Goal: Task Accomplishment & Management: Manage account settings

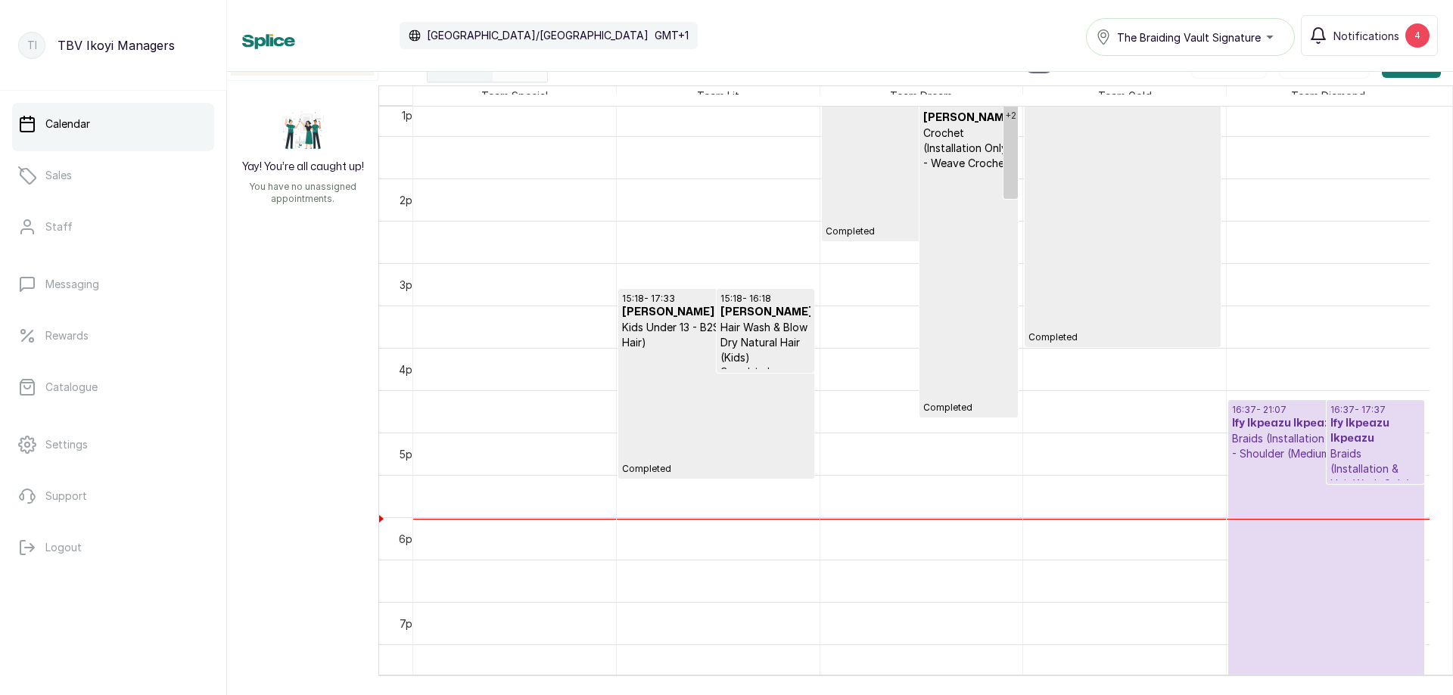
scroll to position [1190, 0]
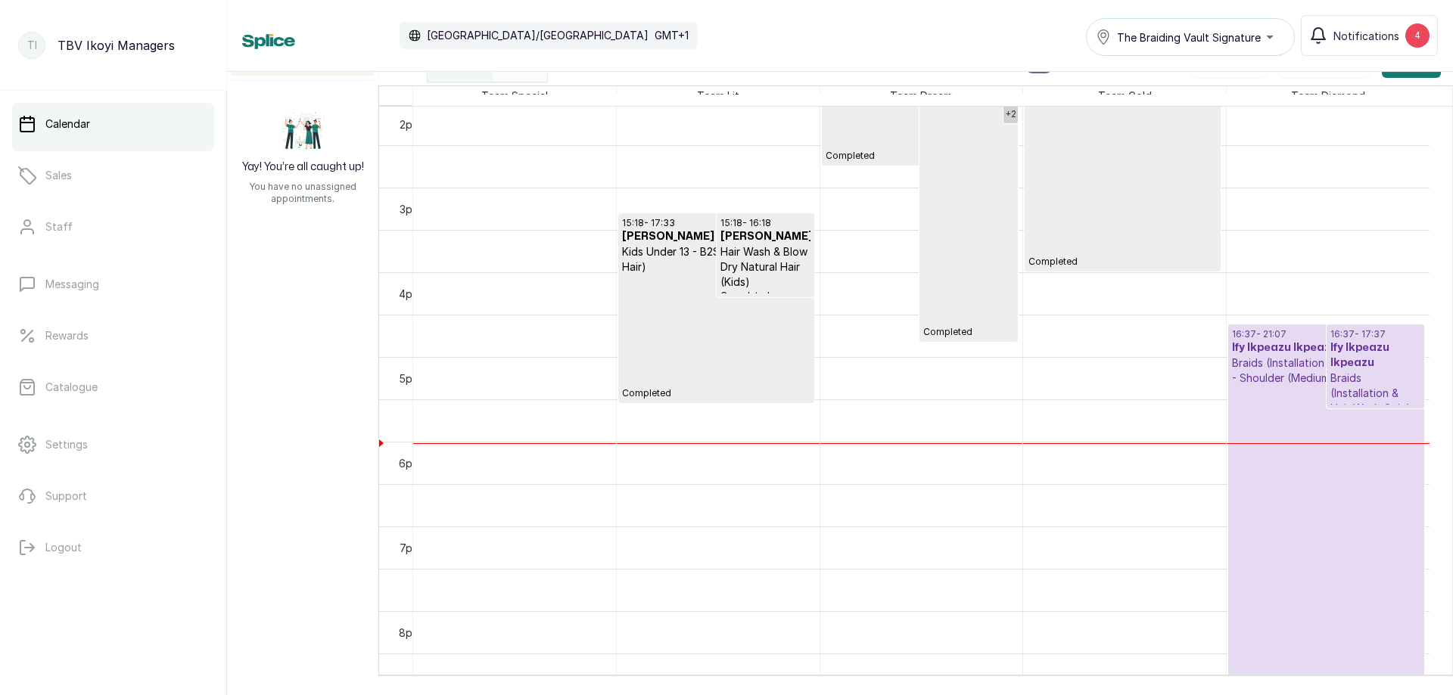
click at [1304, 569] on p "Checked In" at bounding box center [1326, 544] width 188 height 316
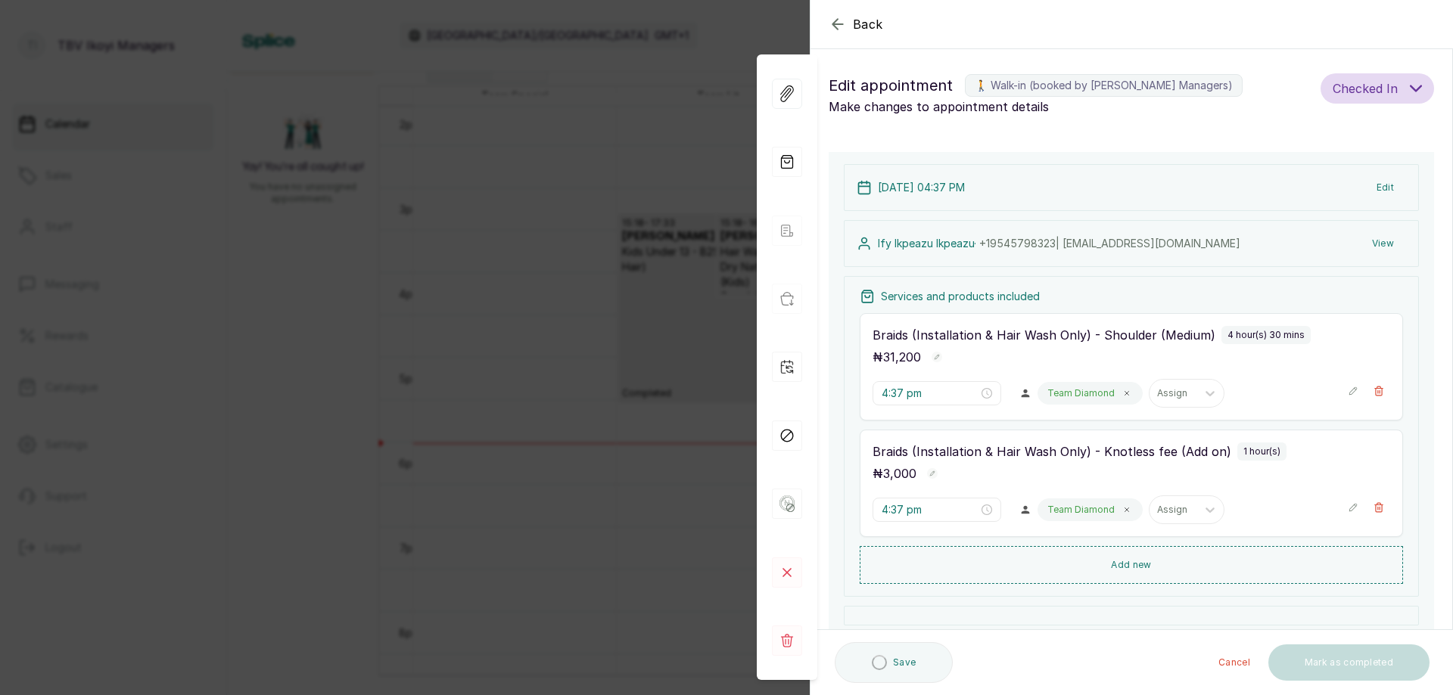
type input "4:37 pm"
click at [1373, 508] on icon "button" at bounding box center [1378, 507] width 11 height 11
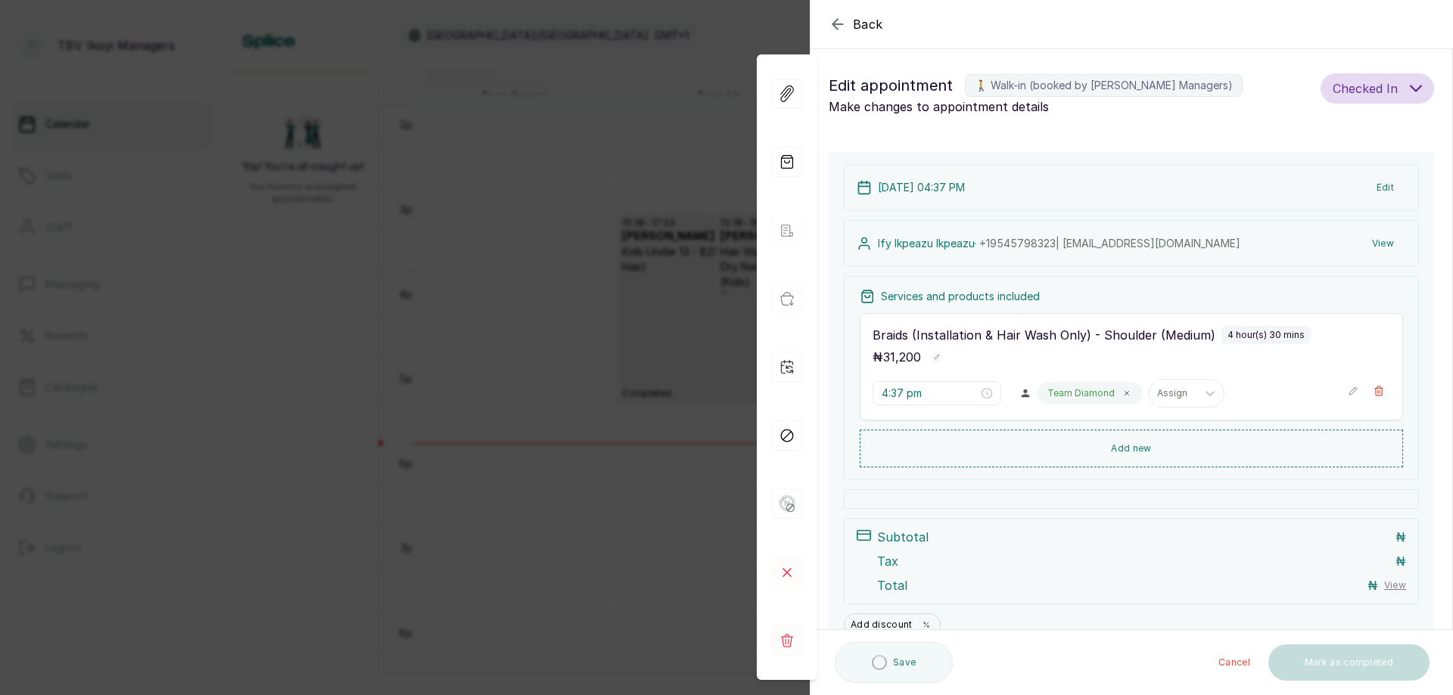
click at [1349, 394] on icon "button" at bounding box center [1353, 391] width 8 height 8
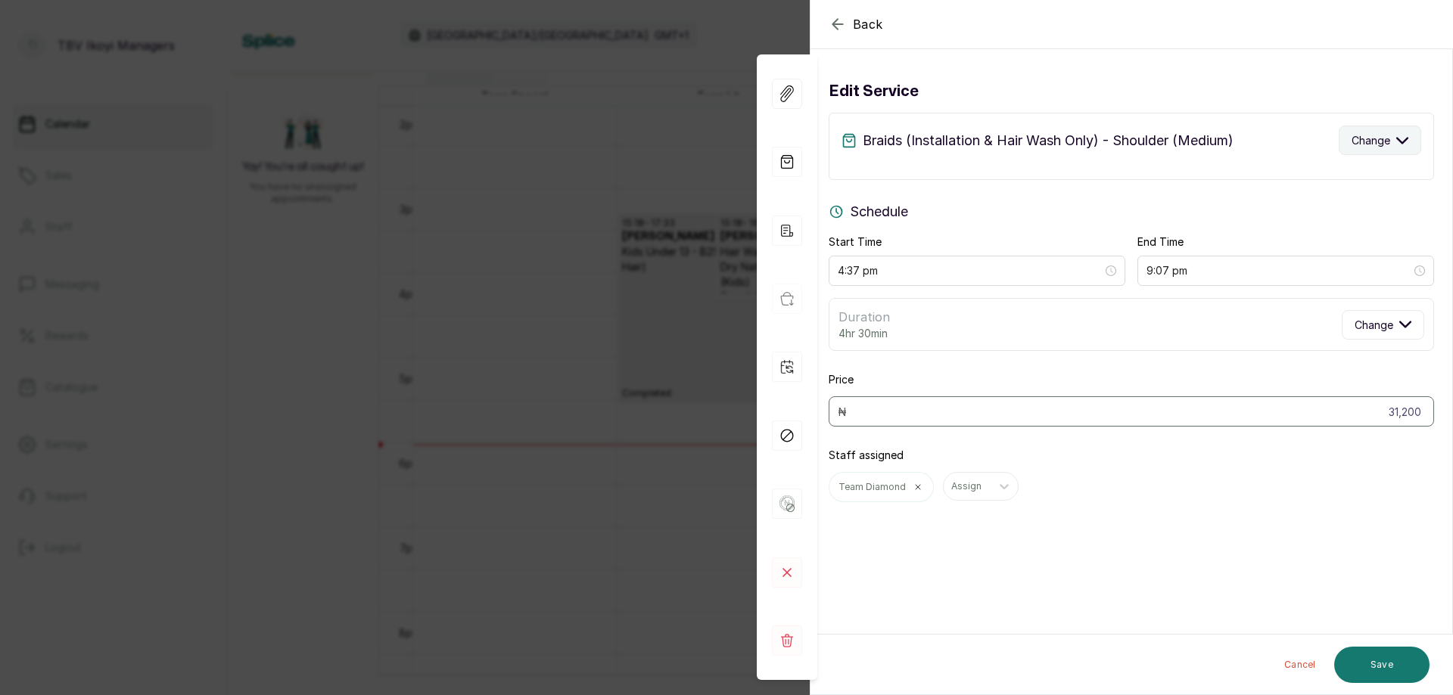
click at [1371, 140] on span "Change" at bounding box center [1370, 140] width 39 height 16
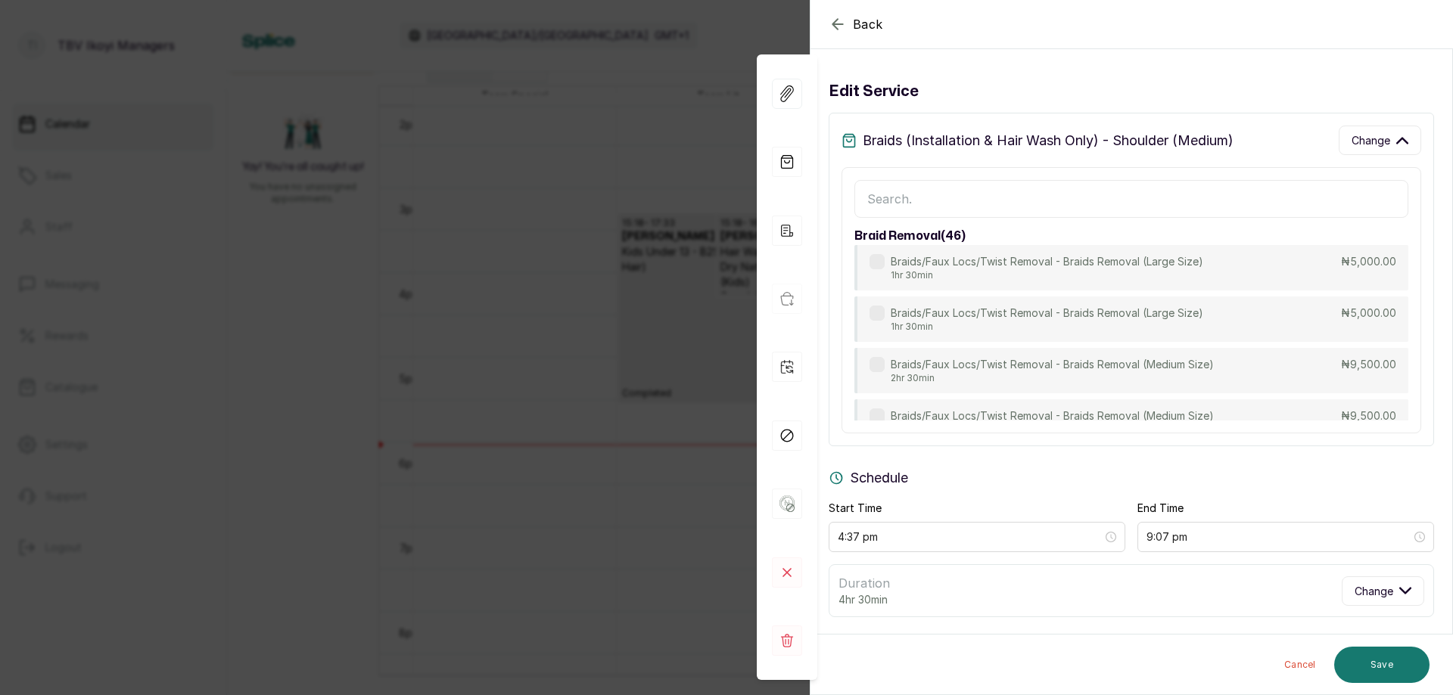
click at [1075, 201] on input "text" at bounding box center [1131, 199] width 554 height 38
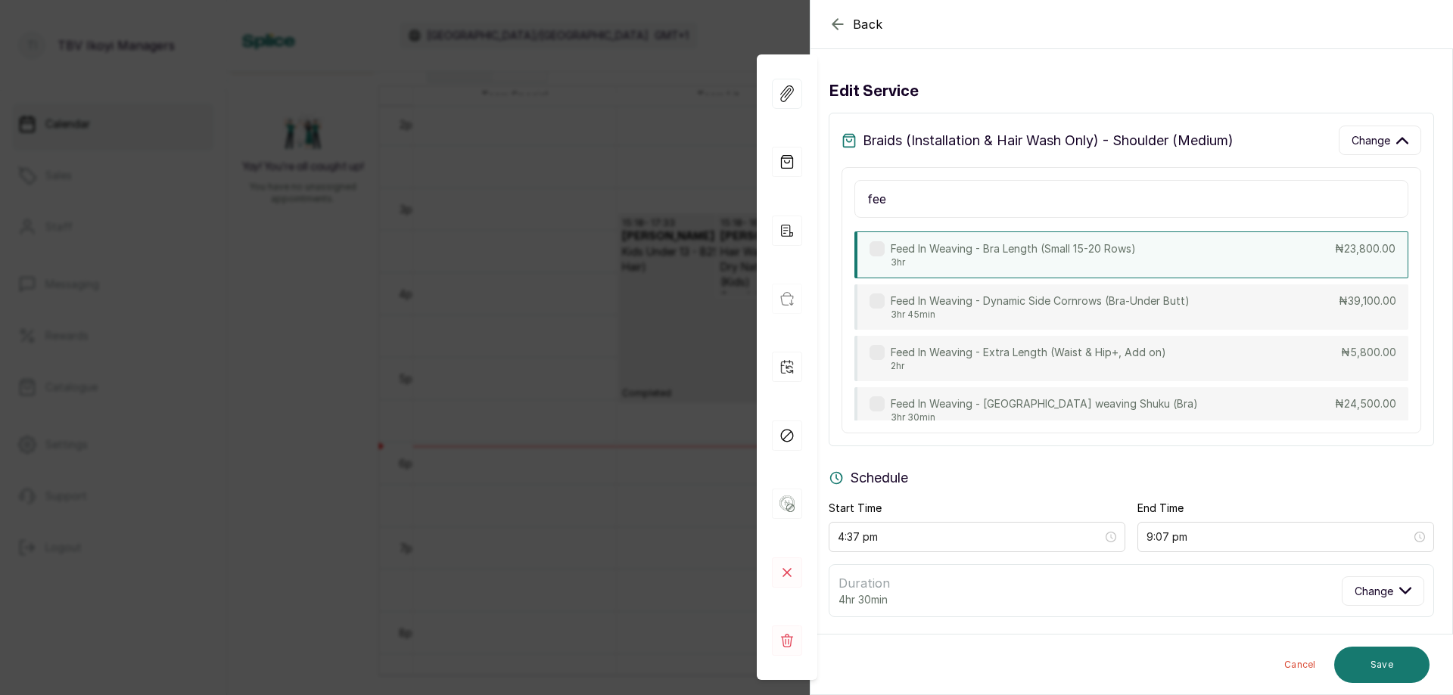
scroll to position [601, 0]
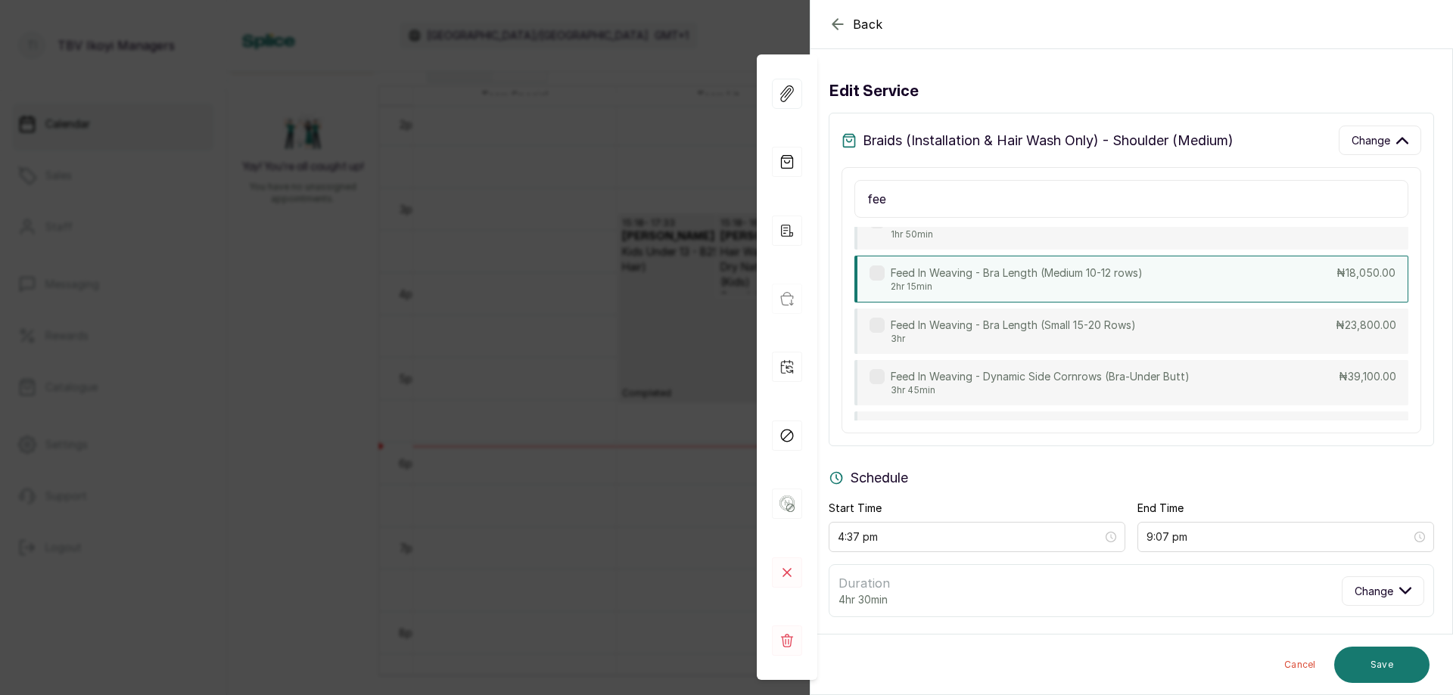
type input "fee"
click at [1115, 291] on p "2hr 15min" at bounding box center [1017, 287] width 252 height 12
type input "6:52 pm"
type input "18,050"
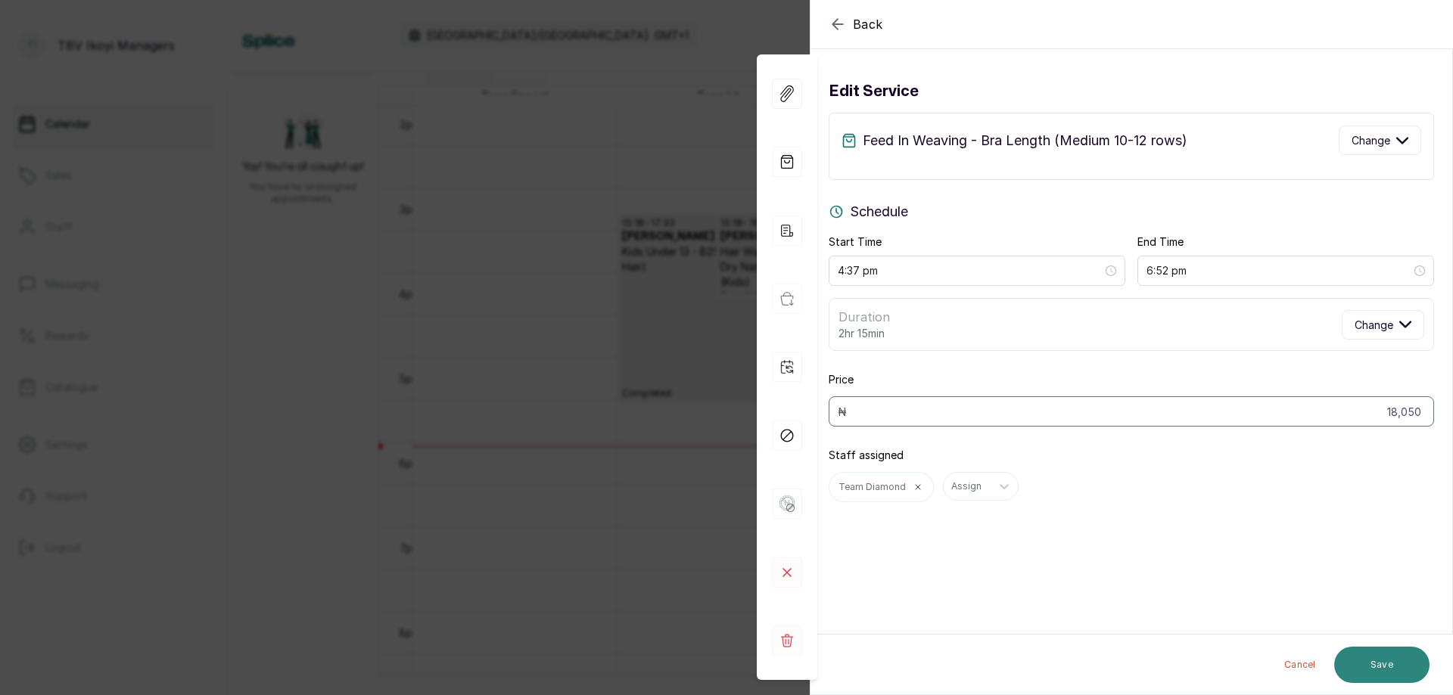
click at [1385, 658] on button "Save" at bounding box center [1381, 665] width 95 height 36
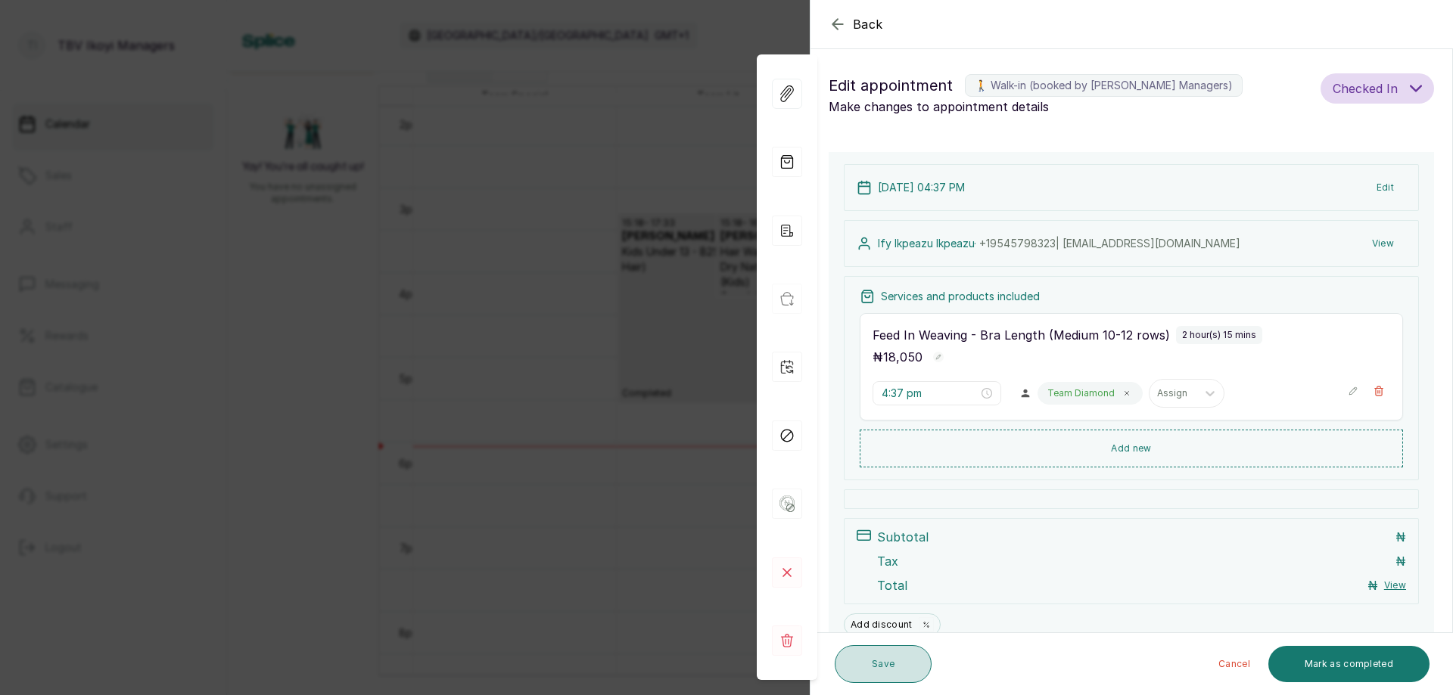
click at [866, 658] on button "Save" at bounding box center [883, 664] width 97 height 38
drag, startPoint x: 1092, startPoint y: 561, endPoint x: 1097, endPoint y: 546, distance: 16.0
click at [1092, 561] on div "Tax ₦" at bounding box center [1141, 561] width 529 height 18
click at [1105, 508] on div at bounding box center [1131, 500] width 575 height 20
drag, startPoint x: 833, startPoint y: 27, endPoint x: 852, endPoint y: 61, distance: 38.3
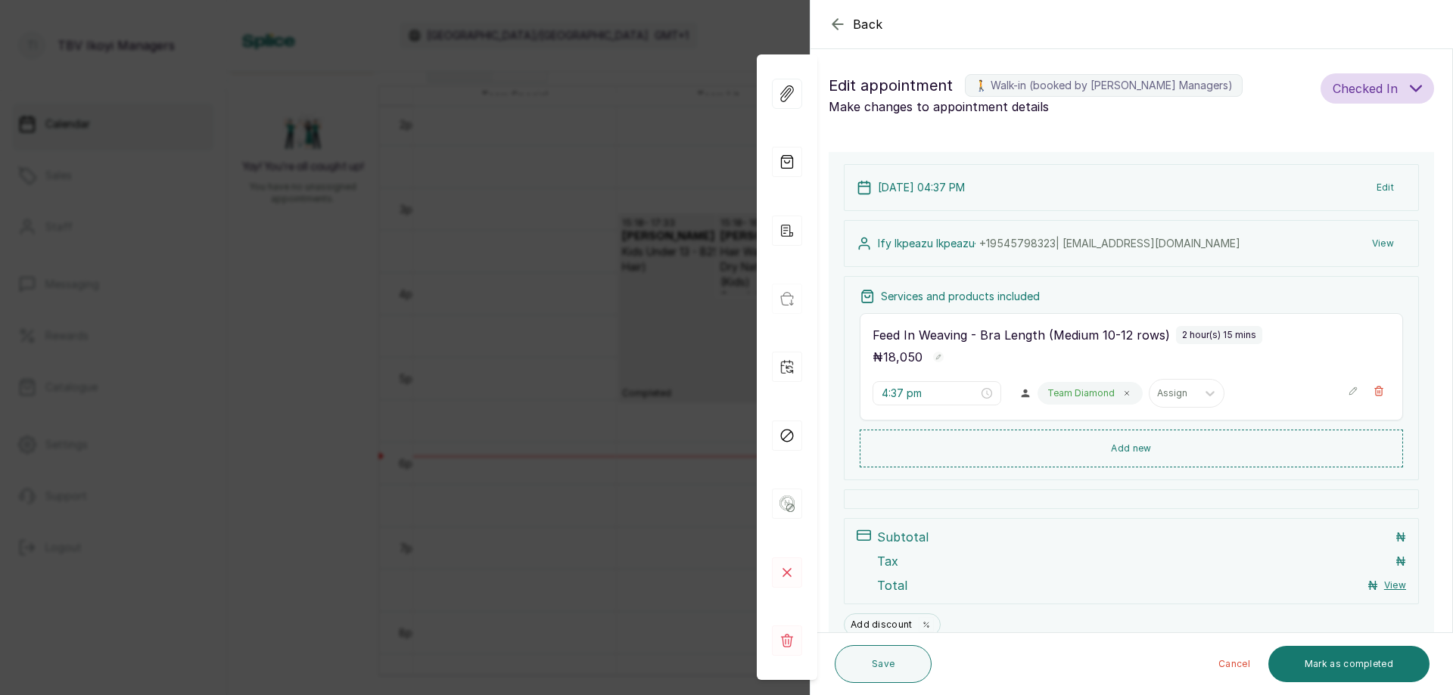
click at [833, 27] on icon "button" at bounding box center [838, 24] width 18 height 18
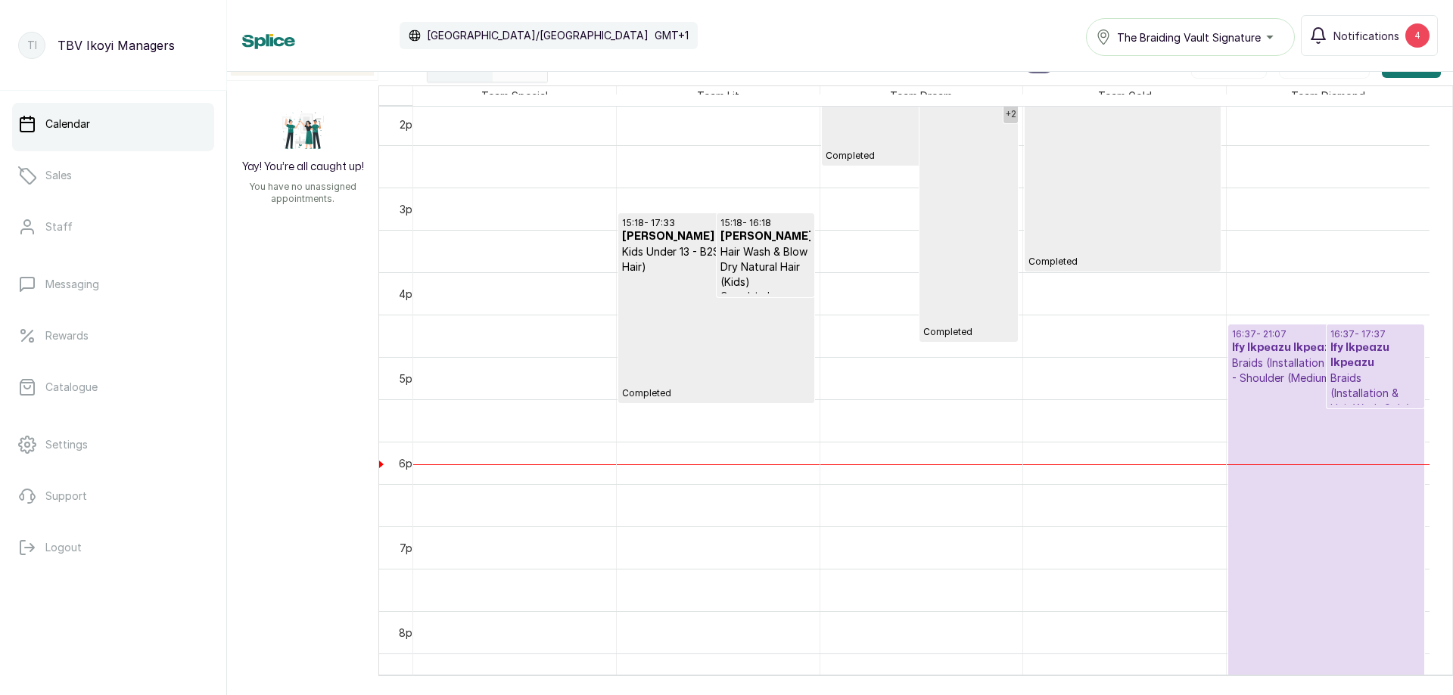
scroll to position [1115, 0]
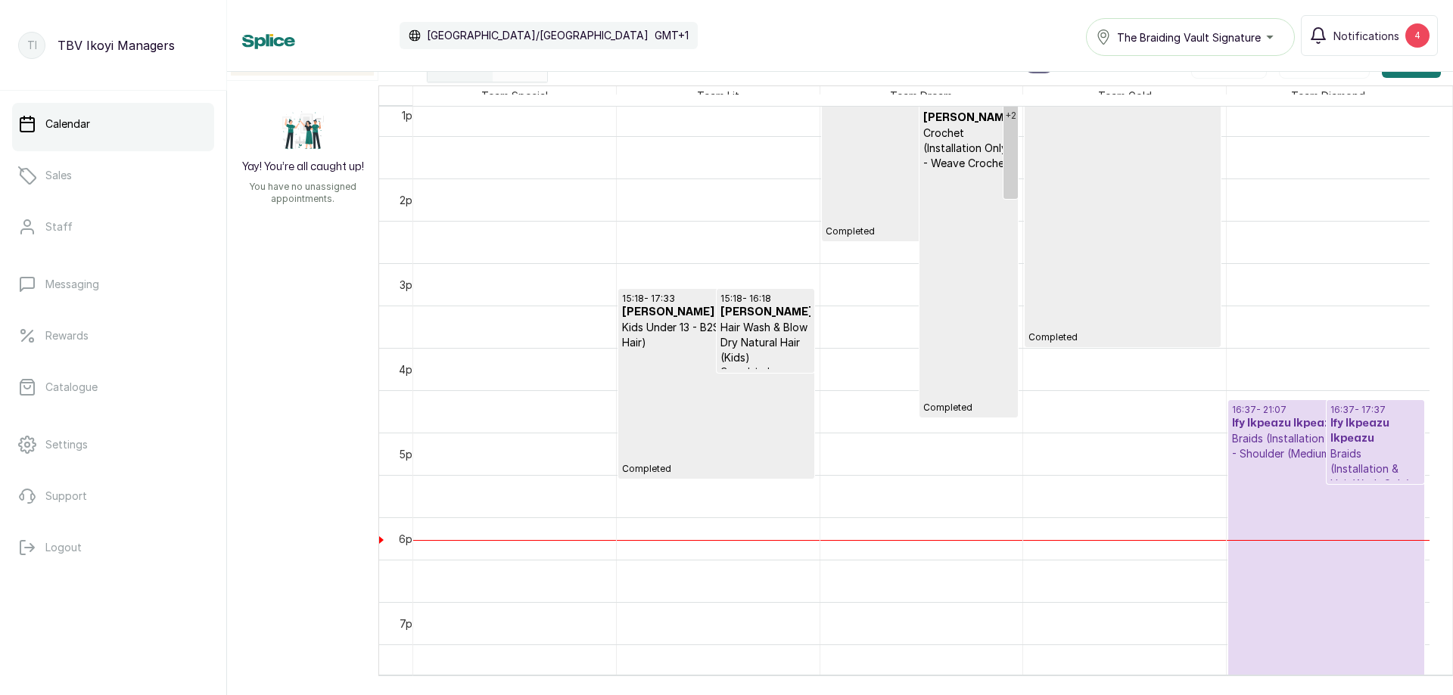
click at [1262, 449] on p "Braids (Installation & Hair Wash Only) - Shoulder (Medium)" at bounding box center [1326, 446] width 188 height 30
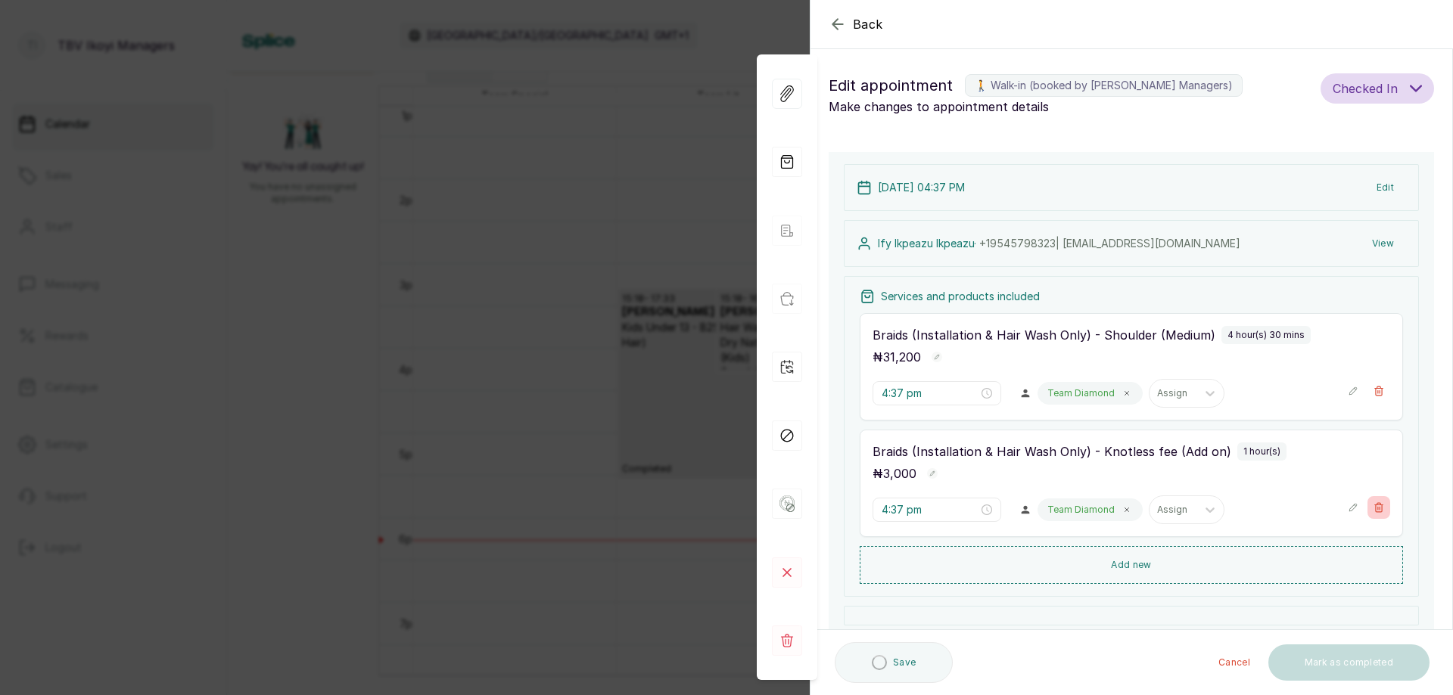
click at [1373, 510] on icon "button" at bounding box center [1378, 507] width 11 height 11
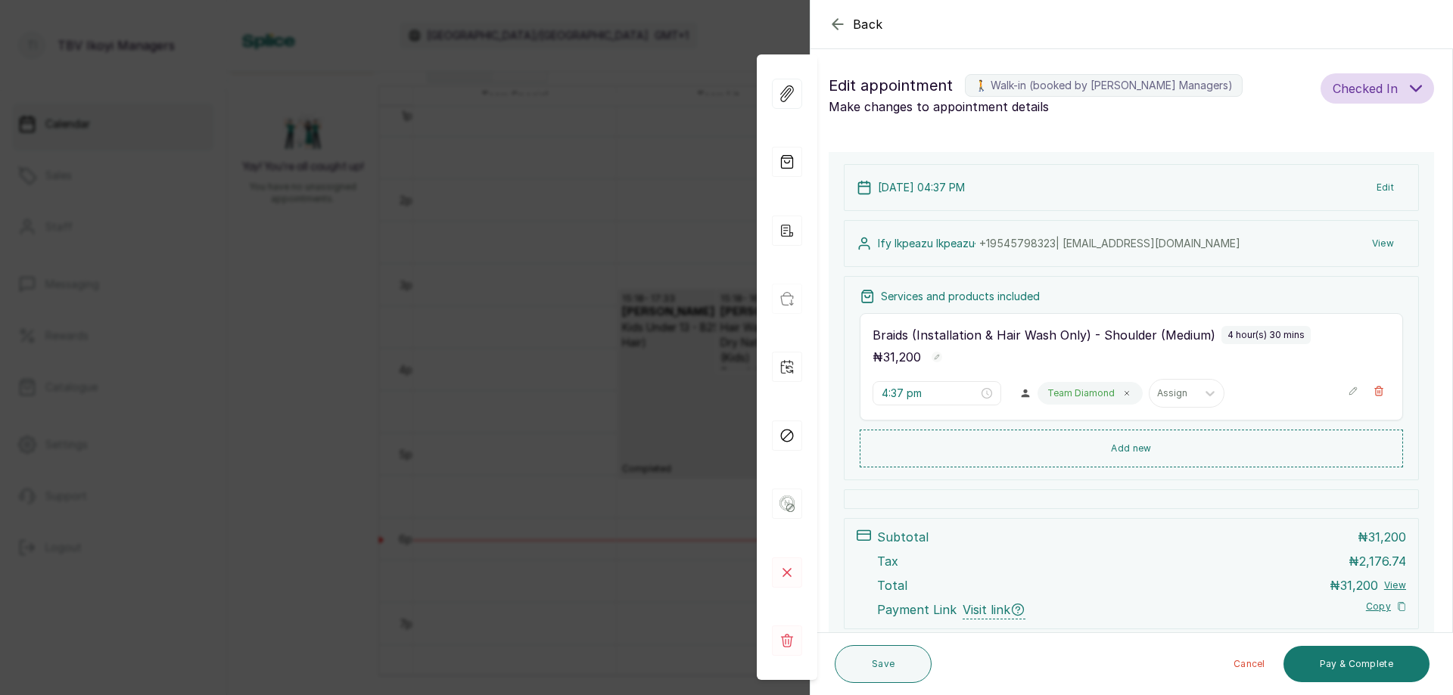
click at [1348, 393] on icon "button" at bounding box center [1353, 391] width 11 height 11
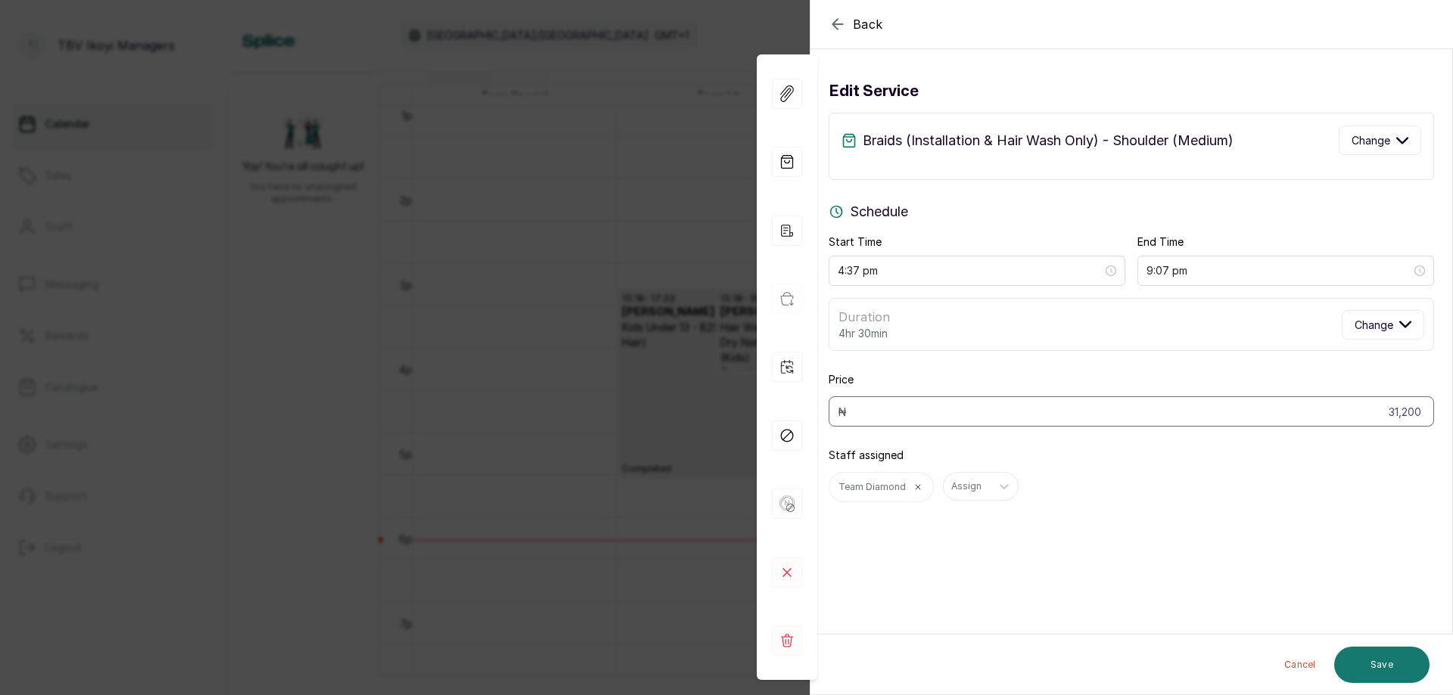
click at [842, 17] on icon "button" at bounding box center [838, 24] width 18 height 18
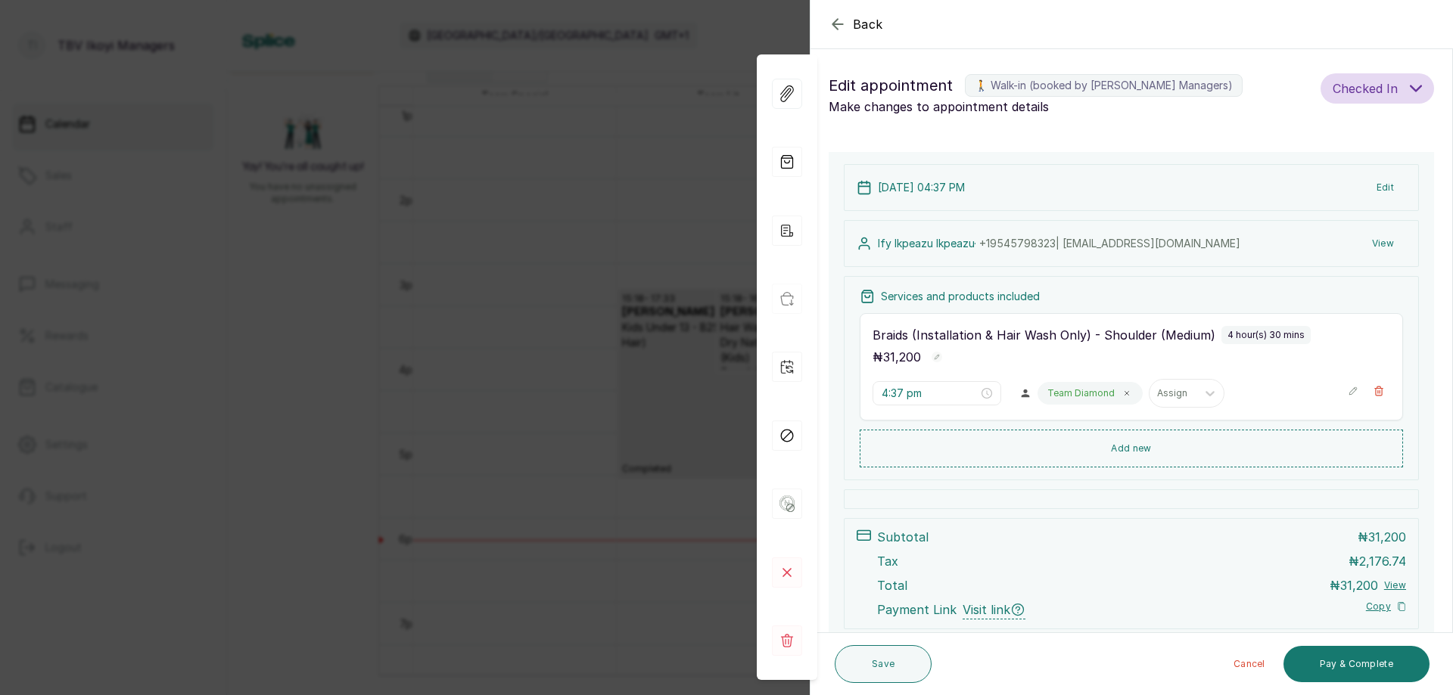
click at [839, 20] on icon "button" at bounding box center [838, 24] width 18 height 18
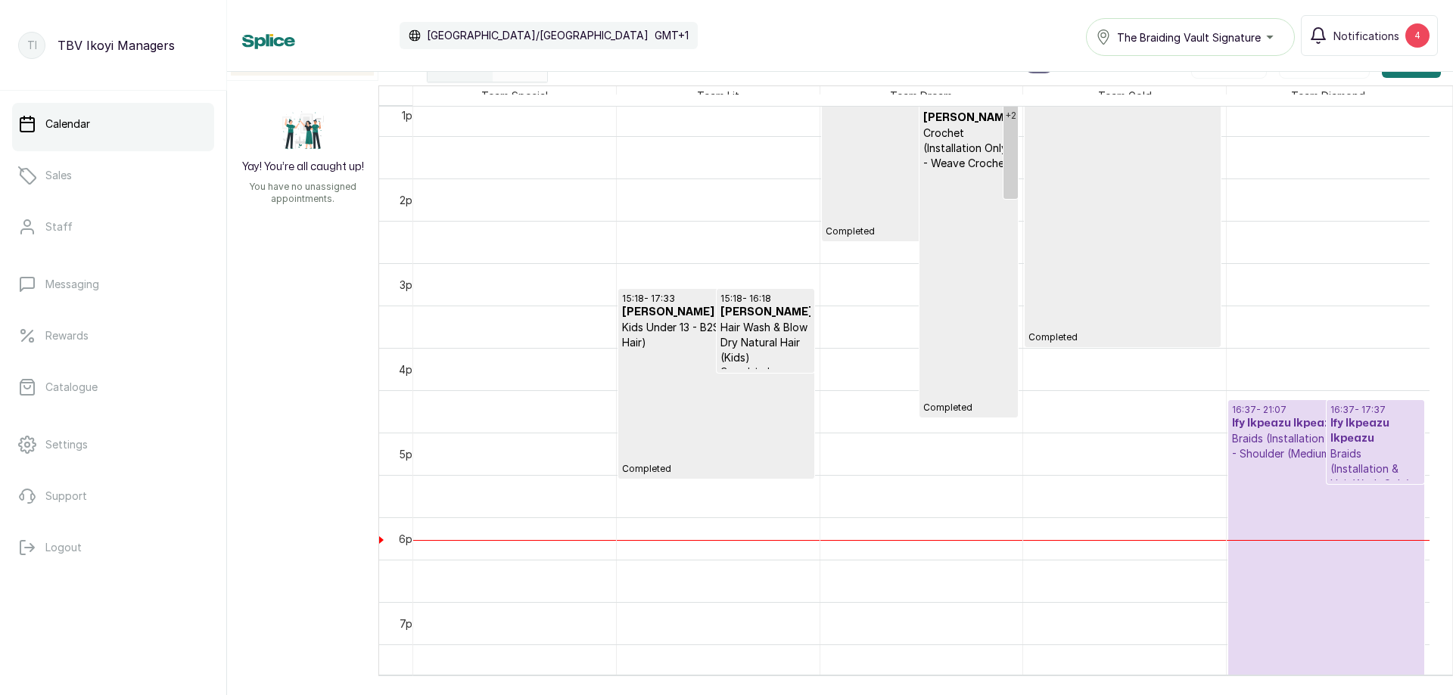
scroll to position [1266, 0]
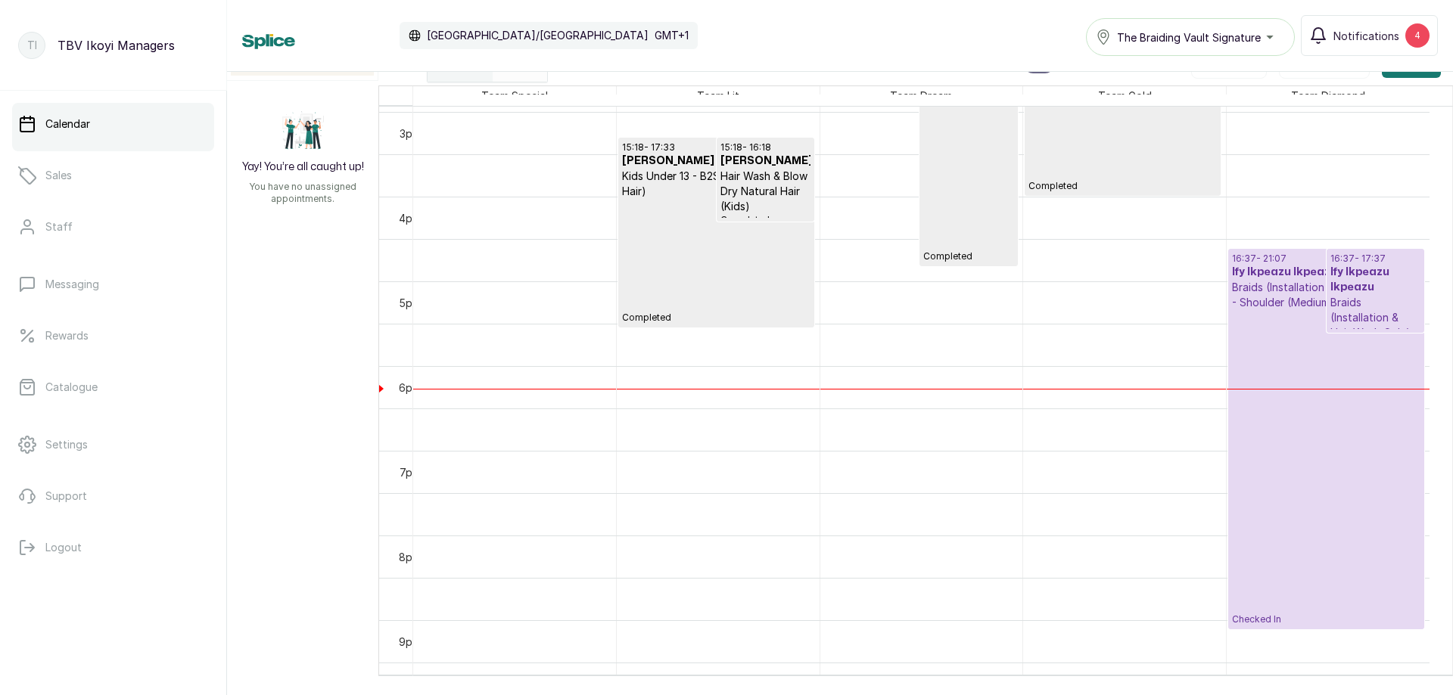
click at [1299, 456] on p "Checked In" at bounding box center [1326, 468] width 188 height 316
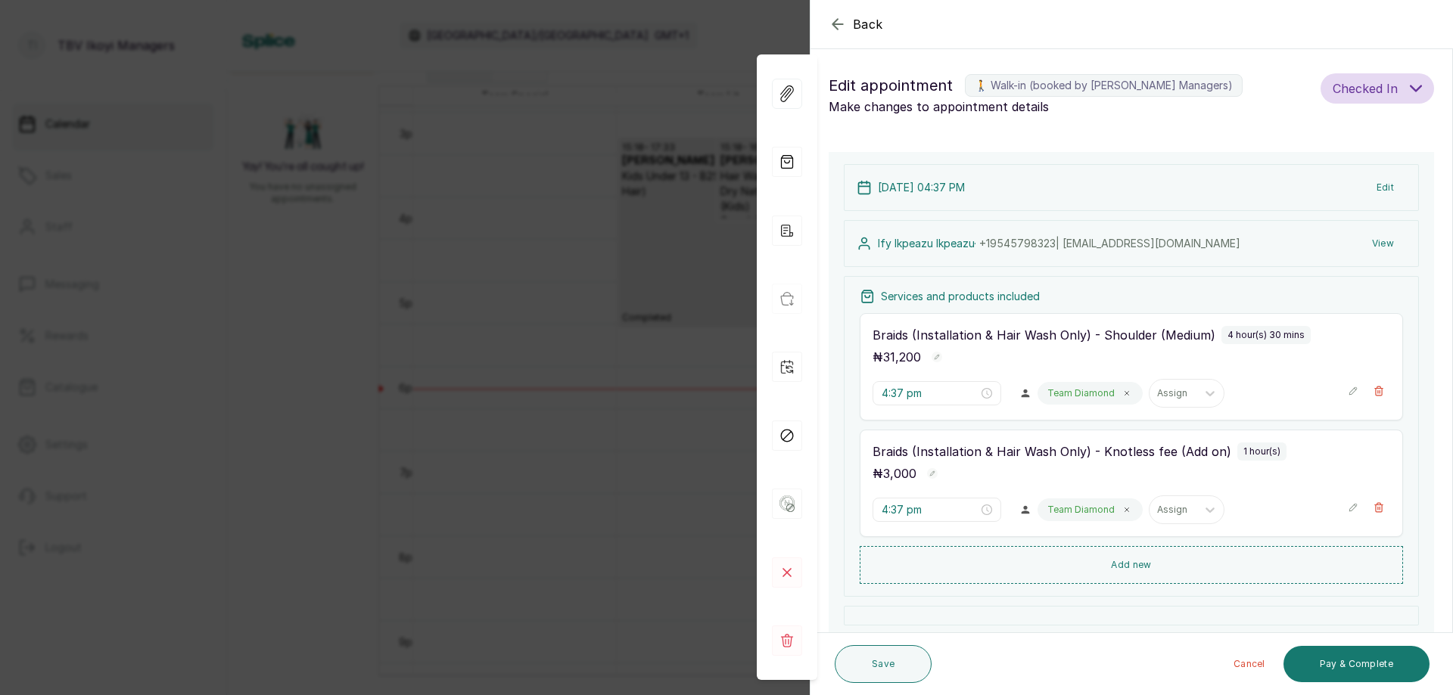
click at [1348, 393] on icon "button" at bounding box center [1353, 391] width 11 height 11
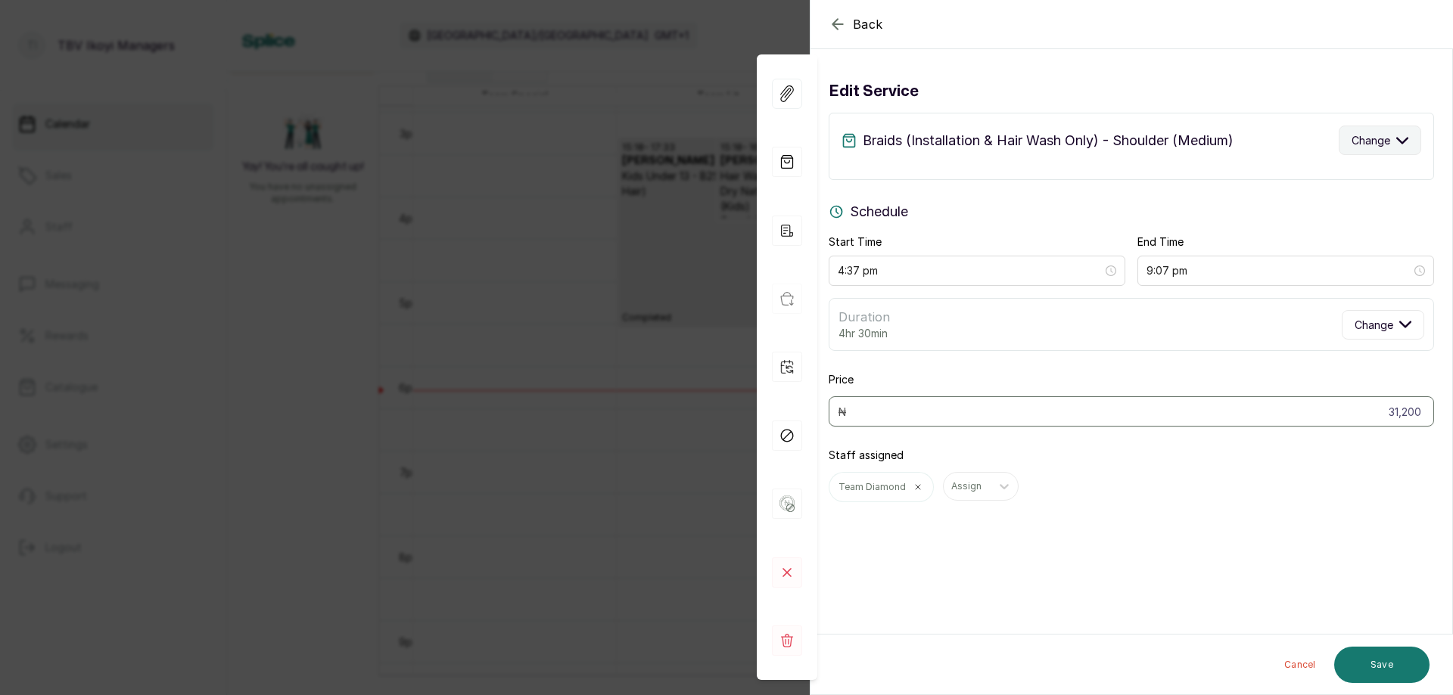
click at [1351, 143] on span "Change" at bounding box center [1370, 140] width 39 height 16
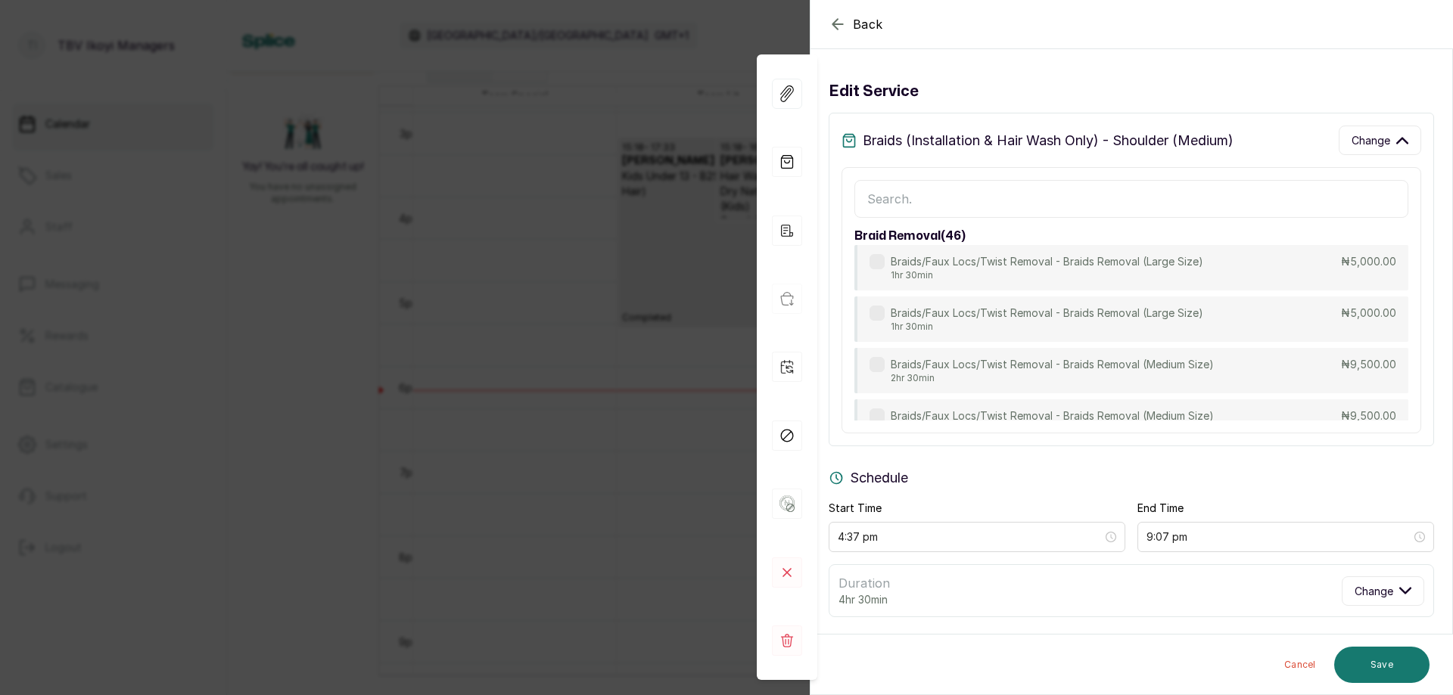
click at [1068, 197] on input "text" at bounding box center [1131, 199] width 554 height 38
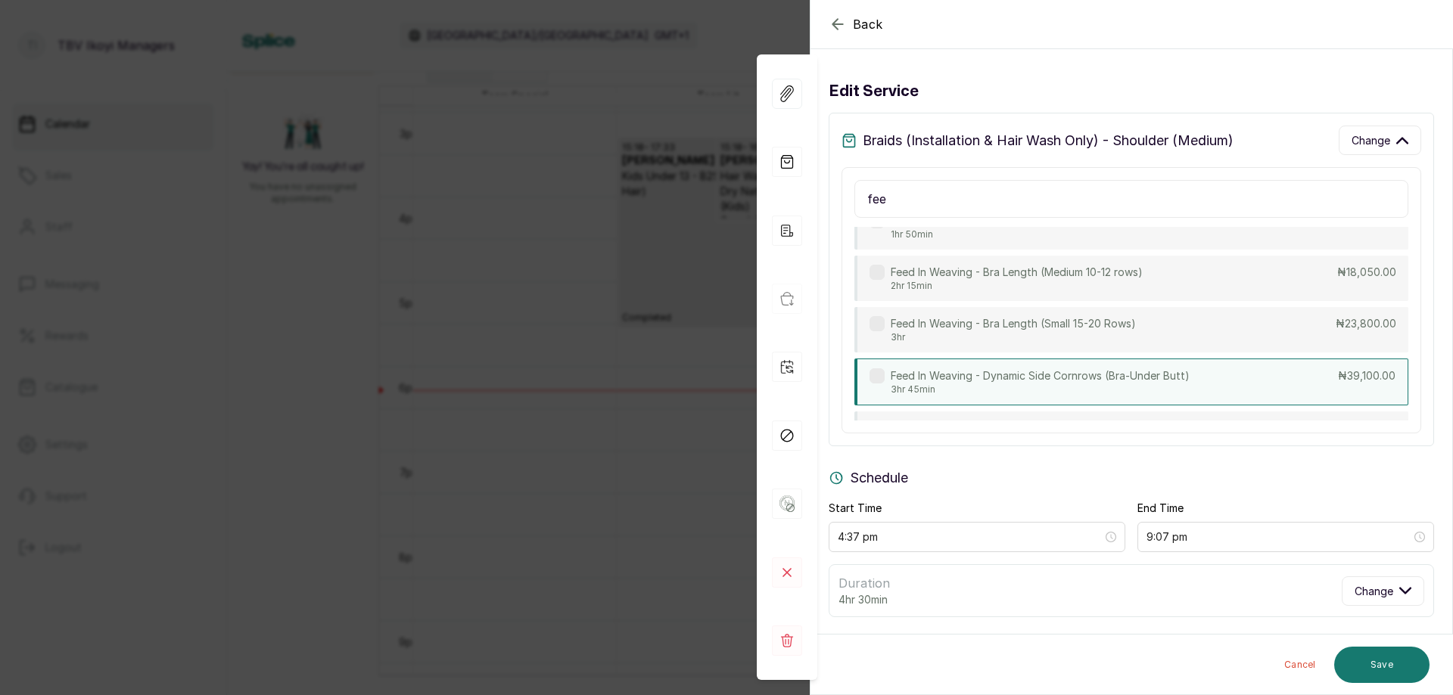
scroll to position [525, 0]
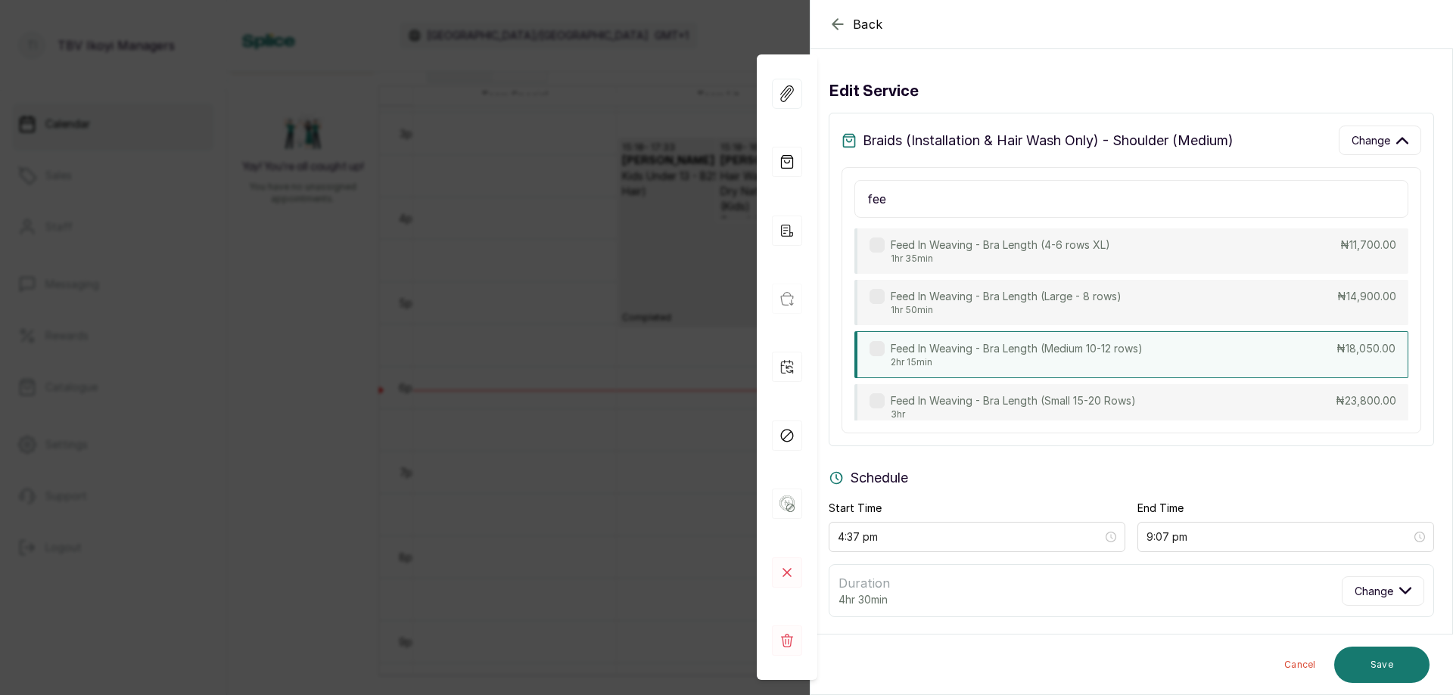
type input "fee"
click at [1049, 344] on p "Feed In Weaving - Bra Length (Medium 10-12 rows)" at bounding box center [1017, 348] width 252 height 15
type input "6:52 pm"
type input "18,050"
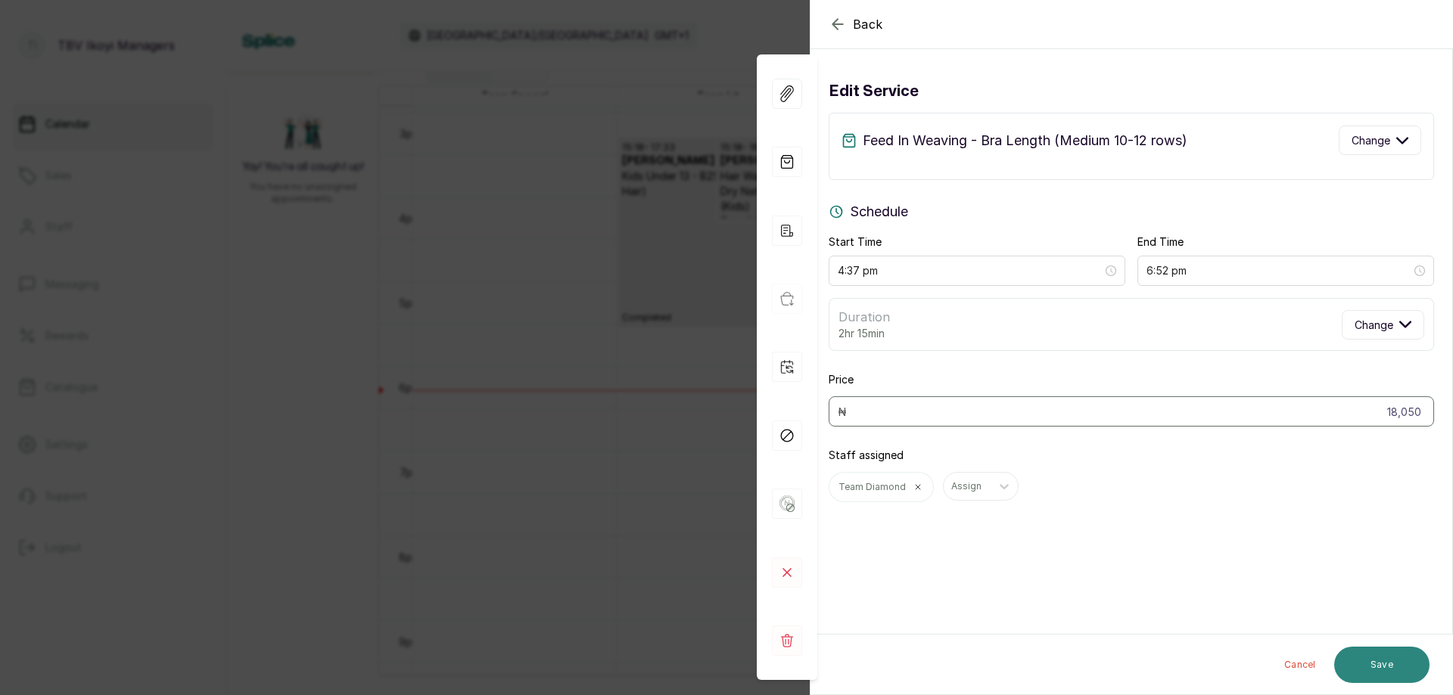
click at [1379, 665] on button "Save" at bounding box center [1381, 665] width 95 height 36
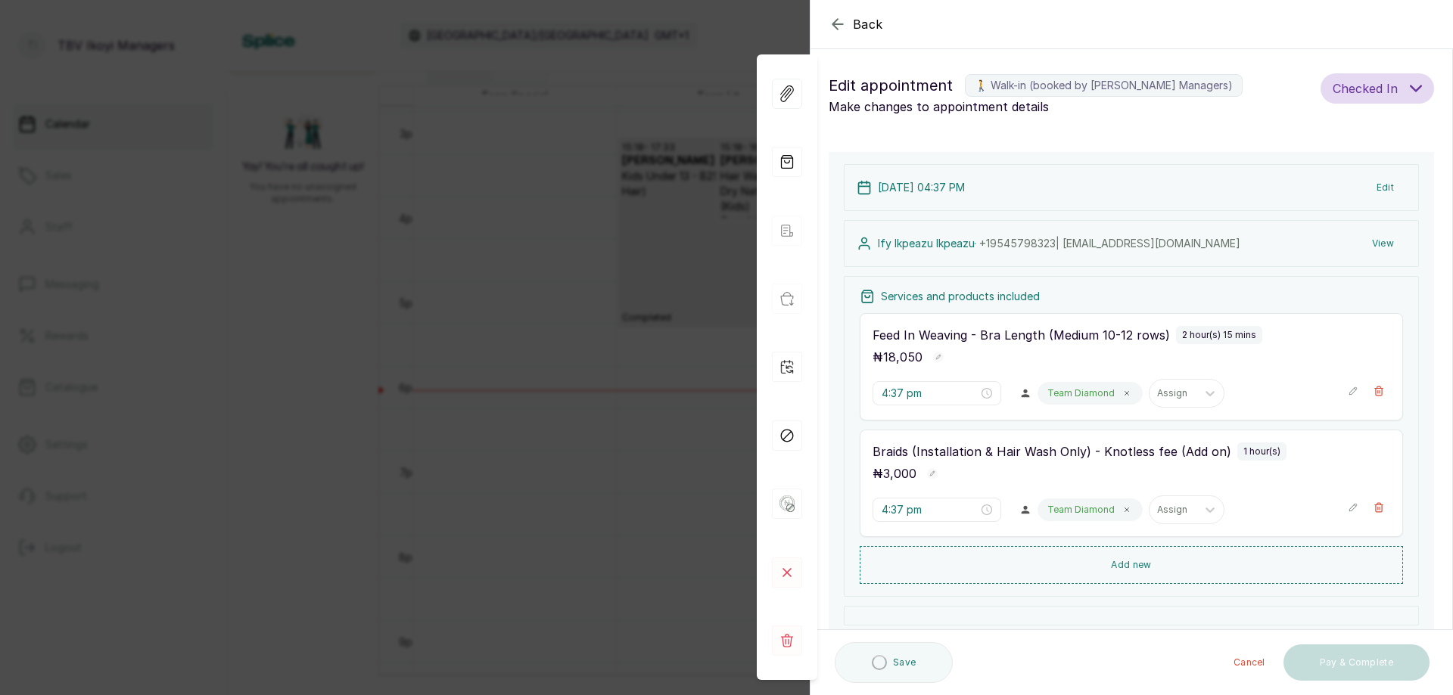
click at [1349, 506] on icon "button" at bounding box center [1353, 508] width 8 height 8
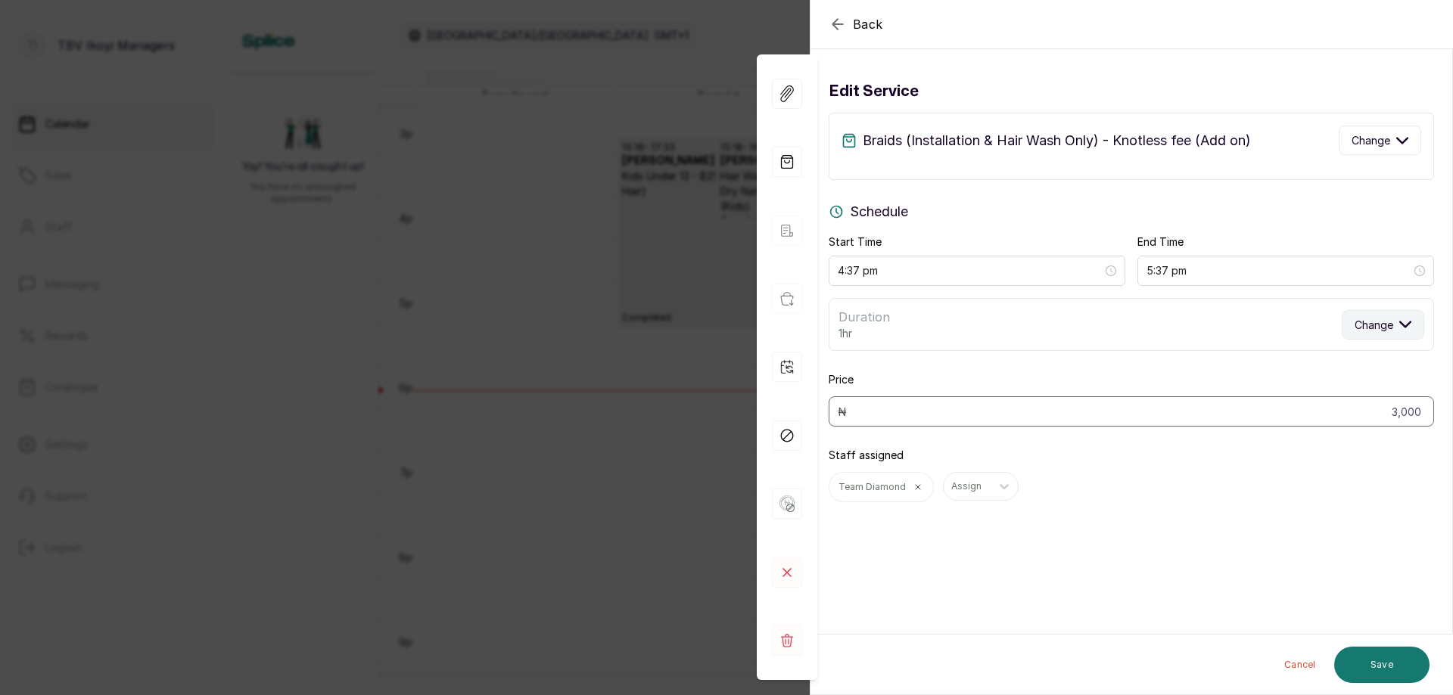
click at [1367, 325] on span "Change" at bounding box center [1373, 325] width 39 height 16
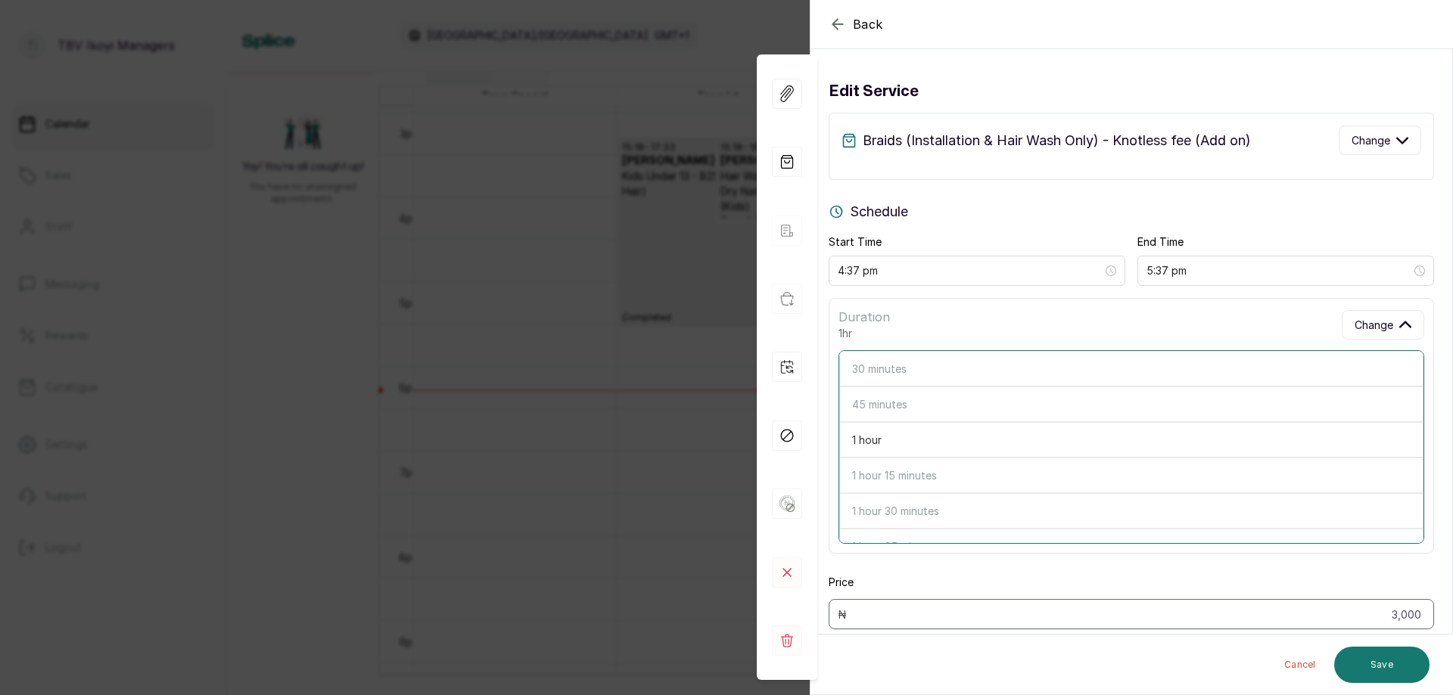
click at [1023, 100] on div "Edit service" at bounding box center [1131, 91] width 605 height 24
click at [1353, 140] on span "Change" at bounding box center [1370, 140] width 39 height 16
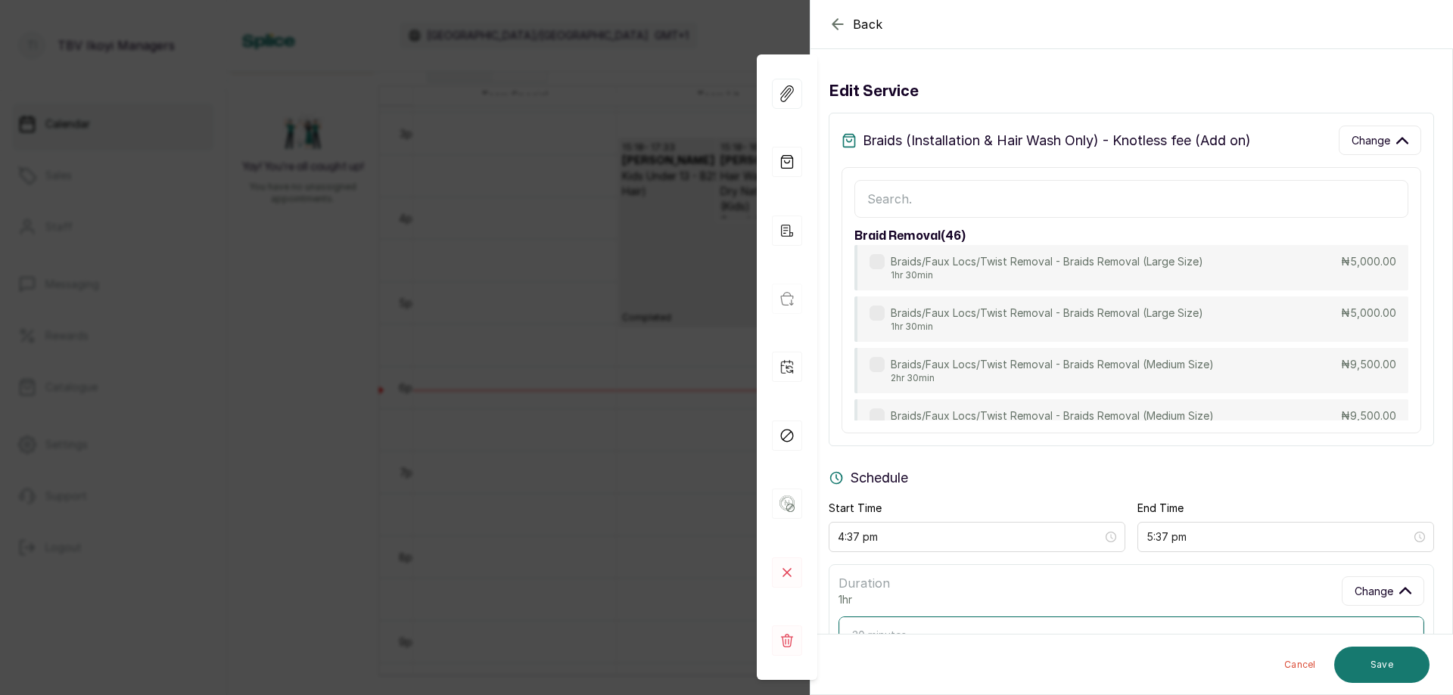
click at [1024, 213] on input "text" at bounding box center [1131, 199] width 554 height 38
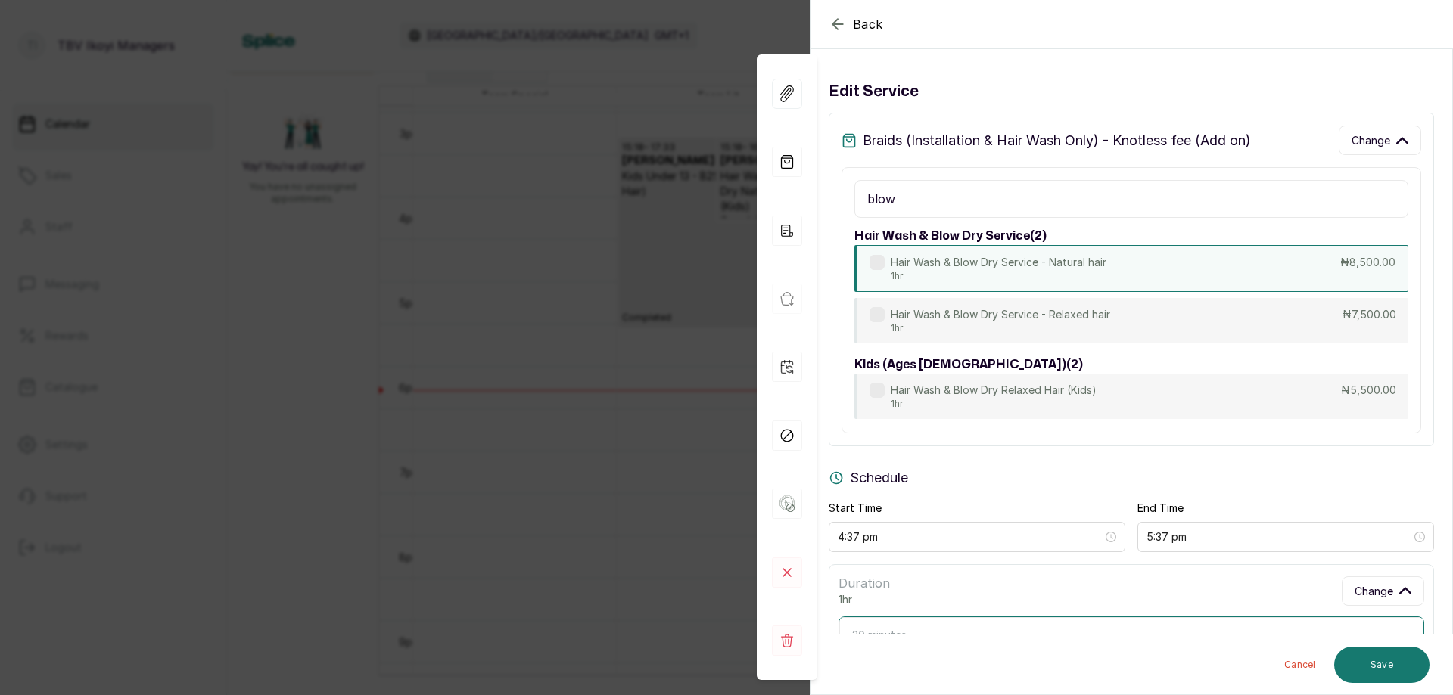
type input "blow"
click at [1019, 268] on p "Hair Wash & Blow Dry Service - Natural hair" at bounding box center [999, 262] width 216 height 15
type input "8,500"
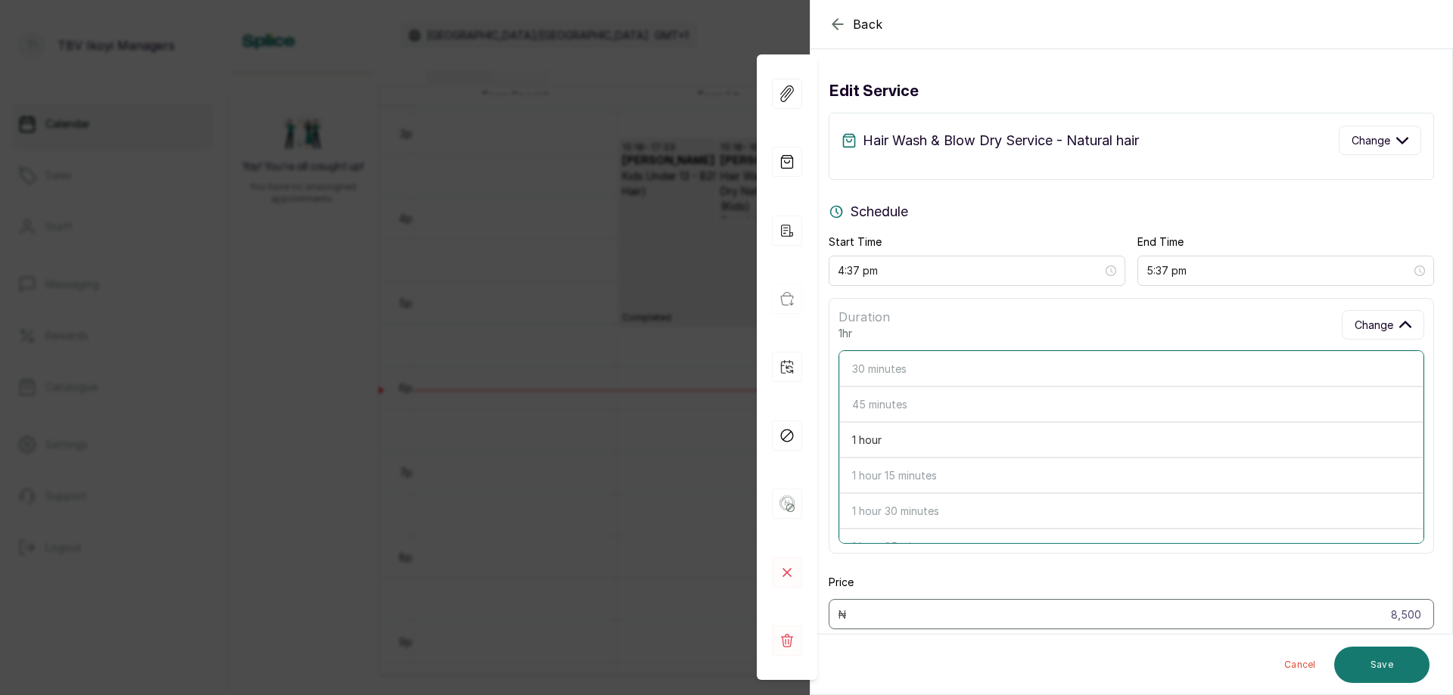
click at [1111, 330] on div "Duration 1hr Change" at bounding box center [1131, 324] width 586 height 33
click at [1099, 324] on div "Duration 1hr Change" at bounding box center [1131, 324] width 586 height 33
click at [1367, 325] on span "Change" at bounding box center [1373, 325] width 39 height 16
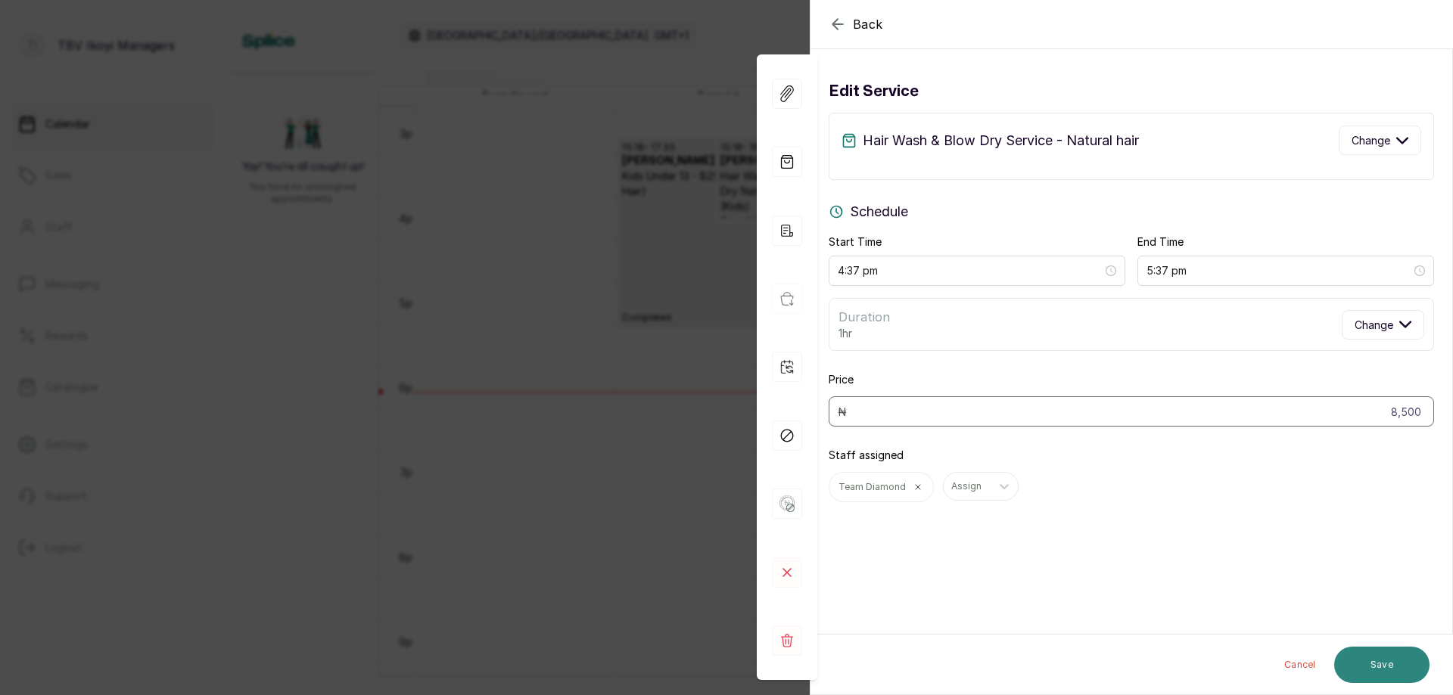
click at [1380, 658] on button "Save" at bounding box center [1381, 665] width 95 height 36
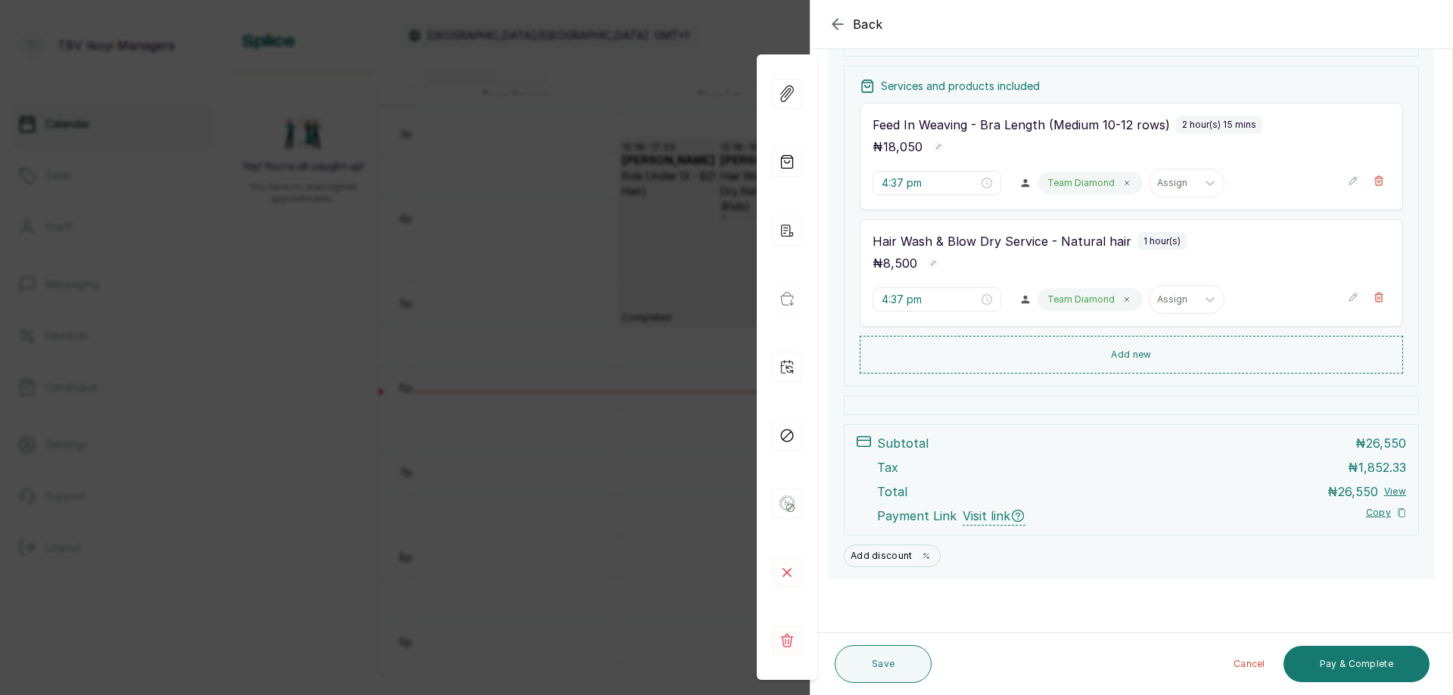
scroll to position [0, 0]
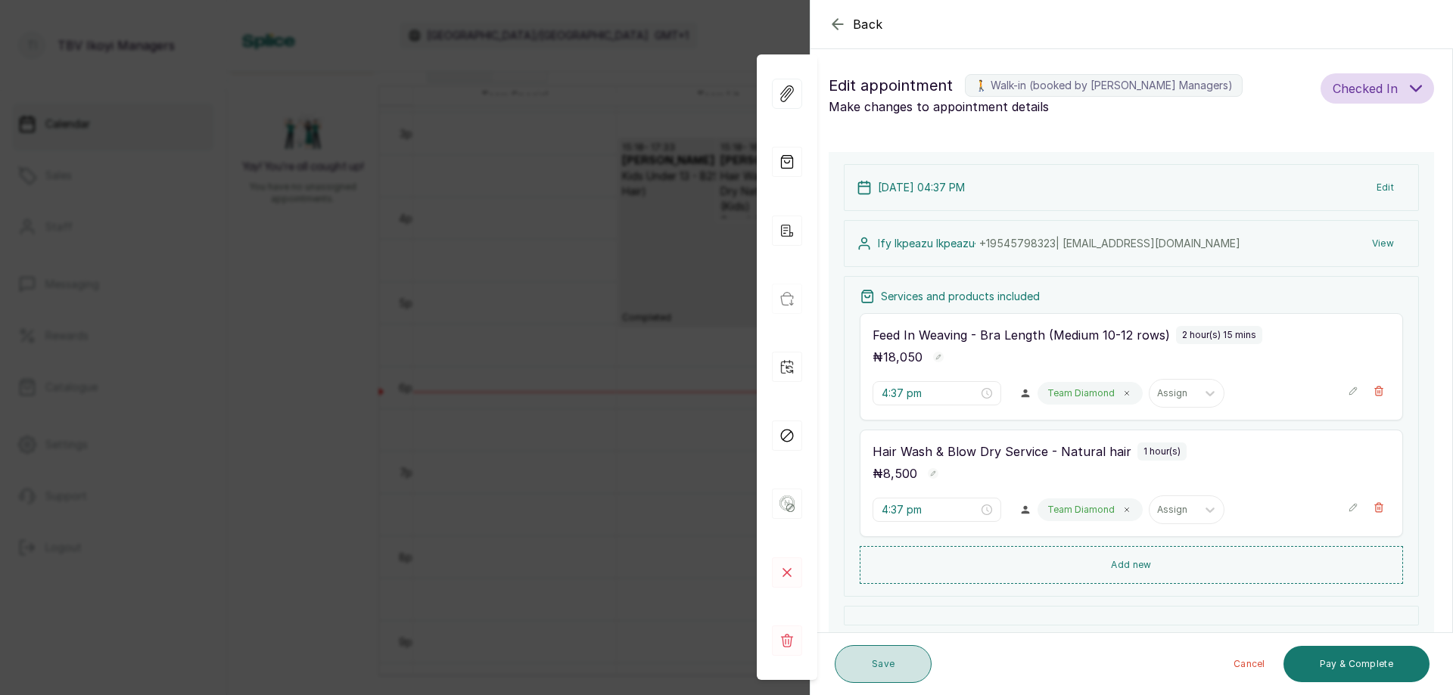
click at [867, 664] on button "Save" at bounding box center [883, 664] width 97 height 38
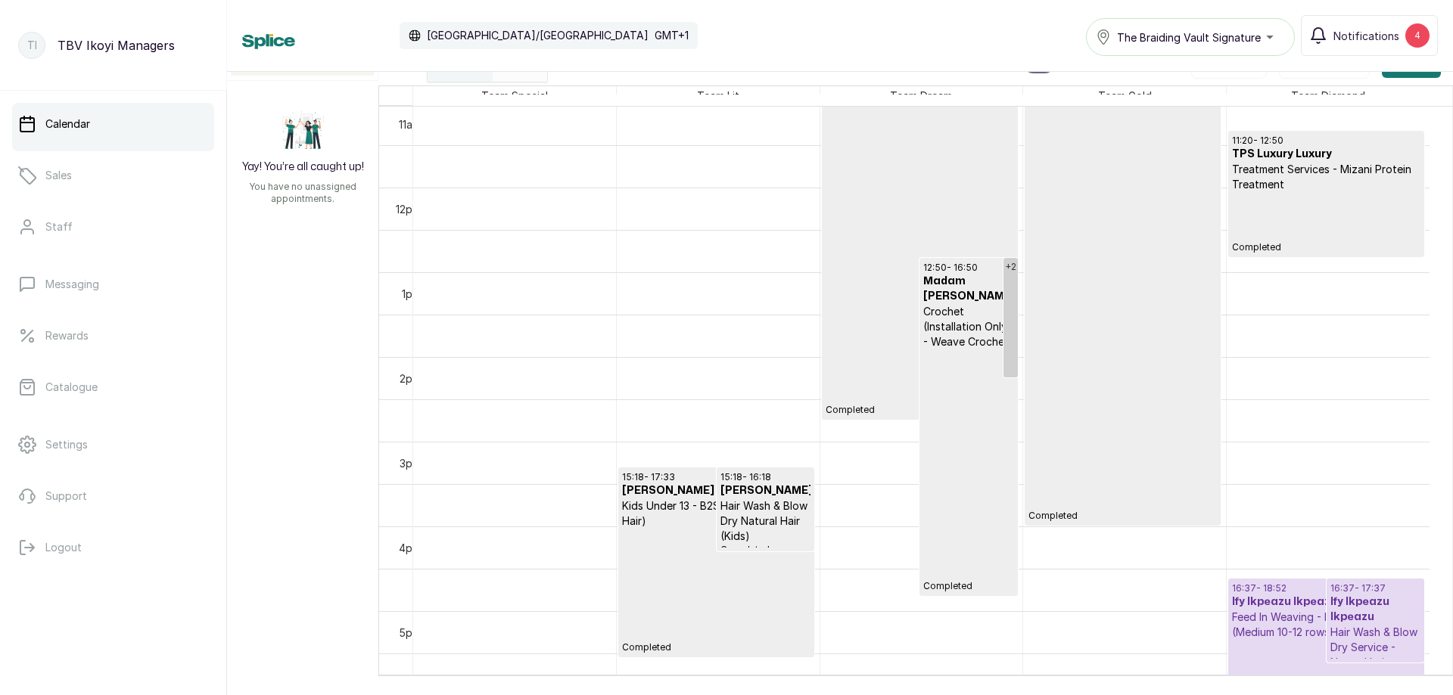
click at [474, 73] on div "[DATE]" at bounding box center [460, 64] width 65 height 35
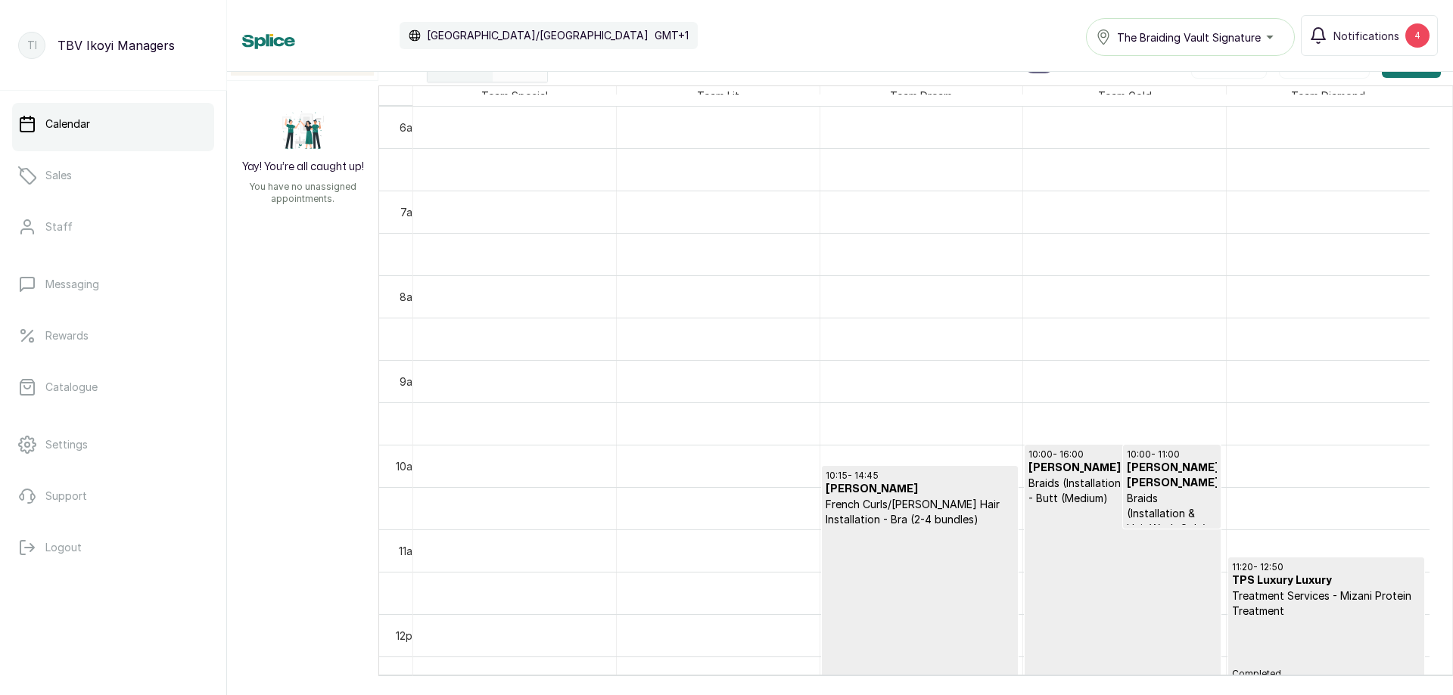
click at [479, 77] on div "[DATE]" at bounding box center [460, 64] width 65 height 35
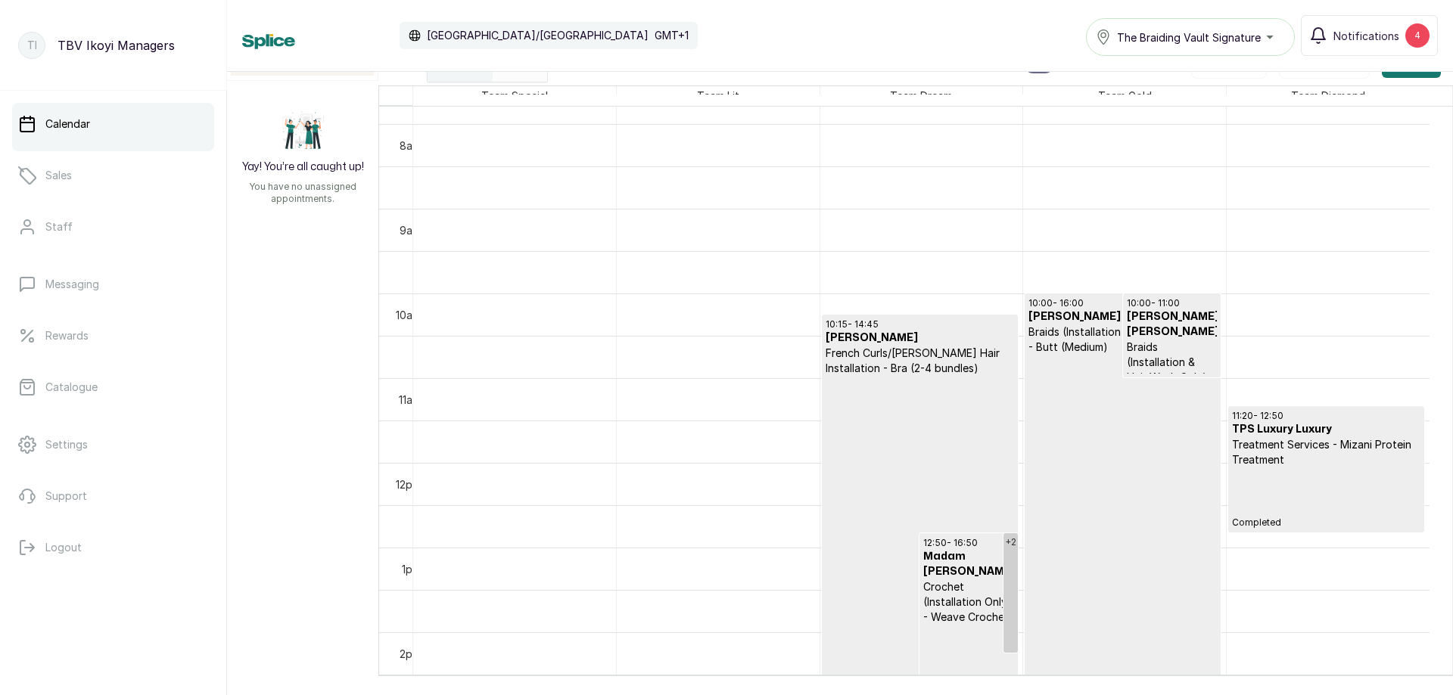
click at [98, 138] on link "Calendar" at bounding box center [113, 124] width 202 height 42
click at [93, 120] on link "Calendar" at bounding box center [113, 124] width 202 height 42
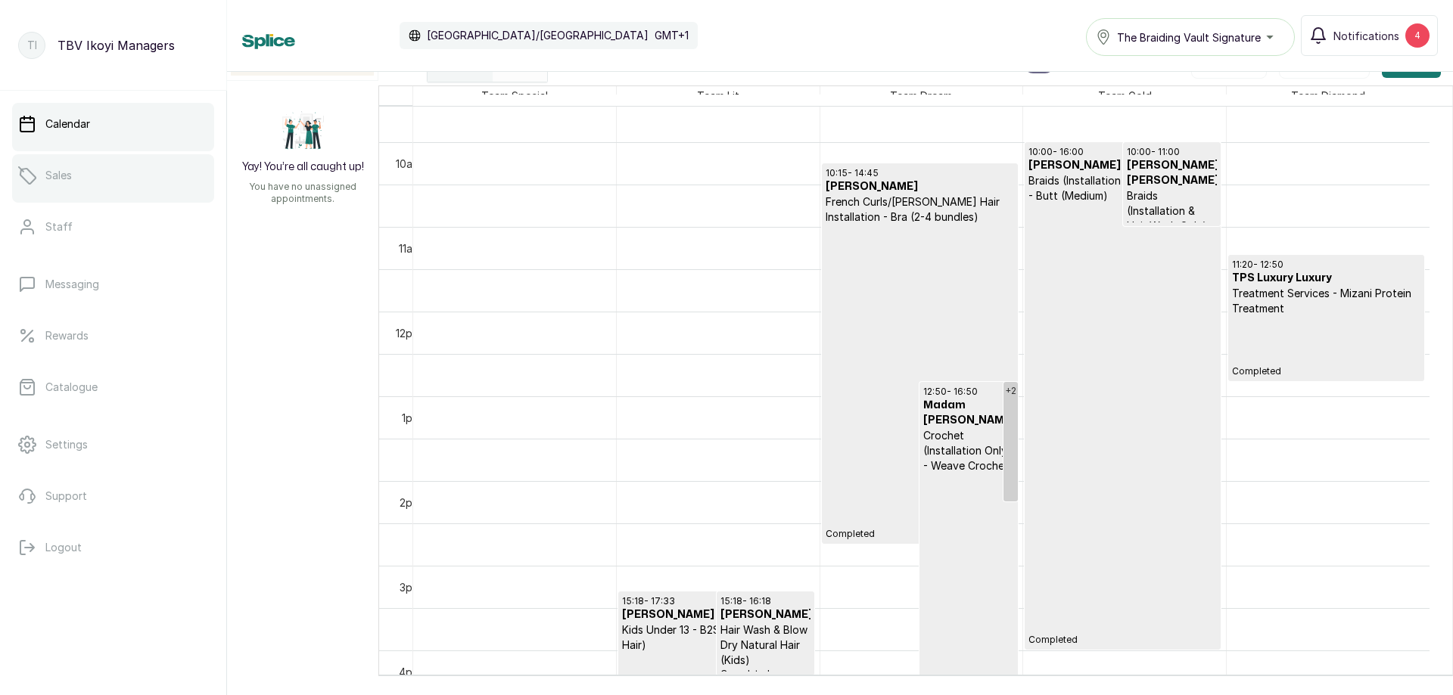
click at [104, 179] on link "Sales" at bounding box center [113, 175] width 202 height 42
